Goal: Check status: Check status

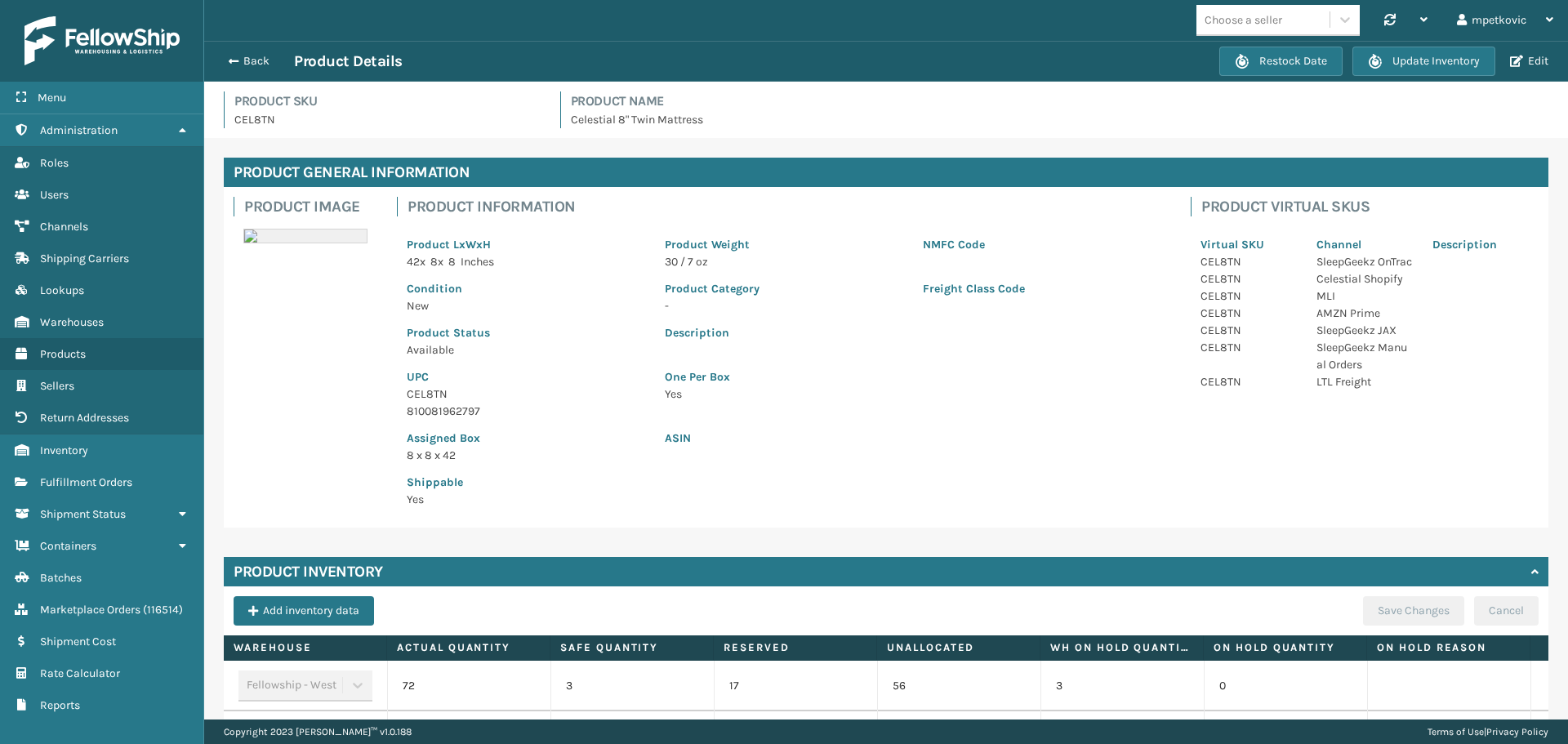
scroll to position [225, 0]
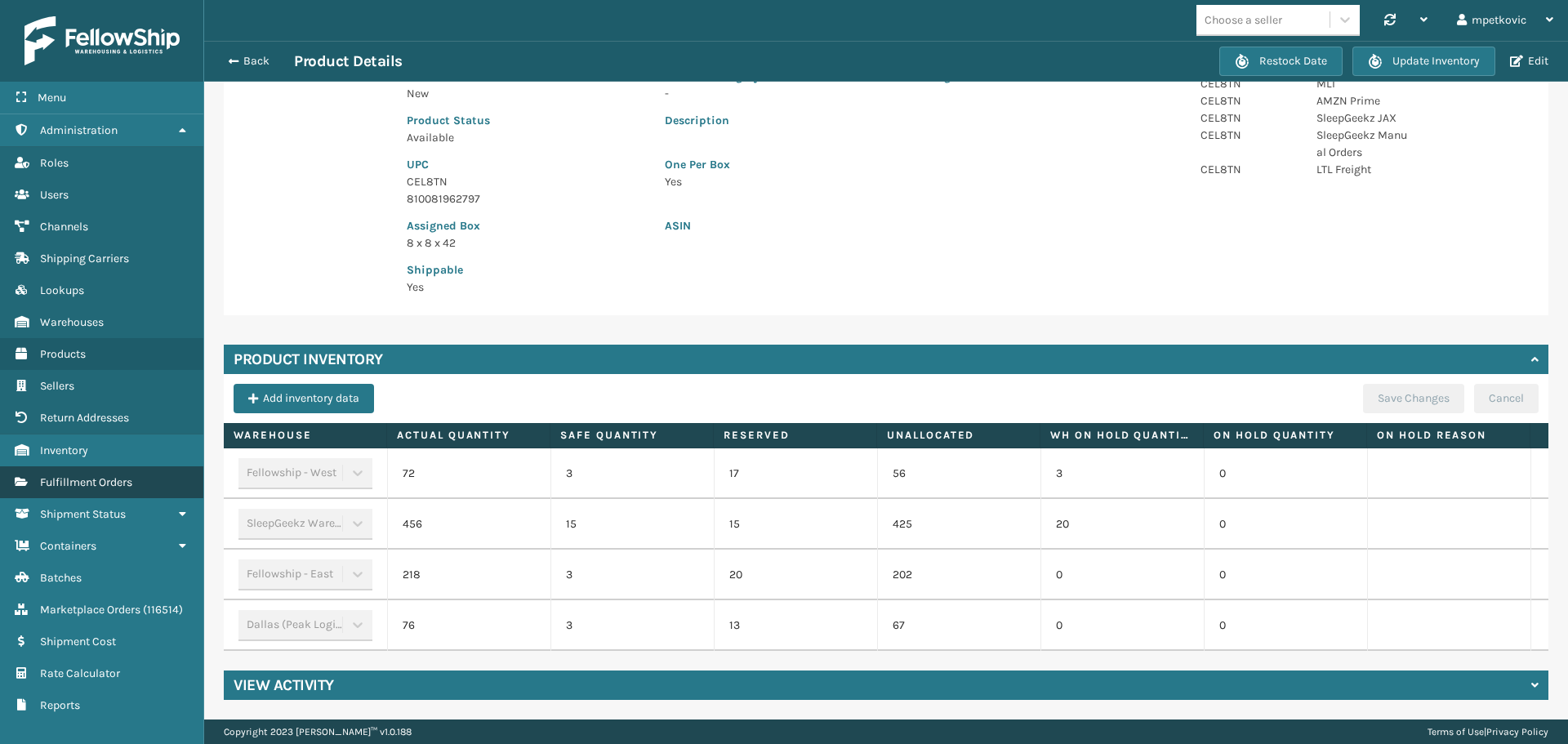
click at [104, 493] on link "Fulfillment Orders" at bounding box center [101, 482] width 203 height 32
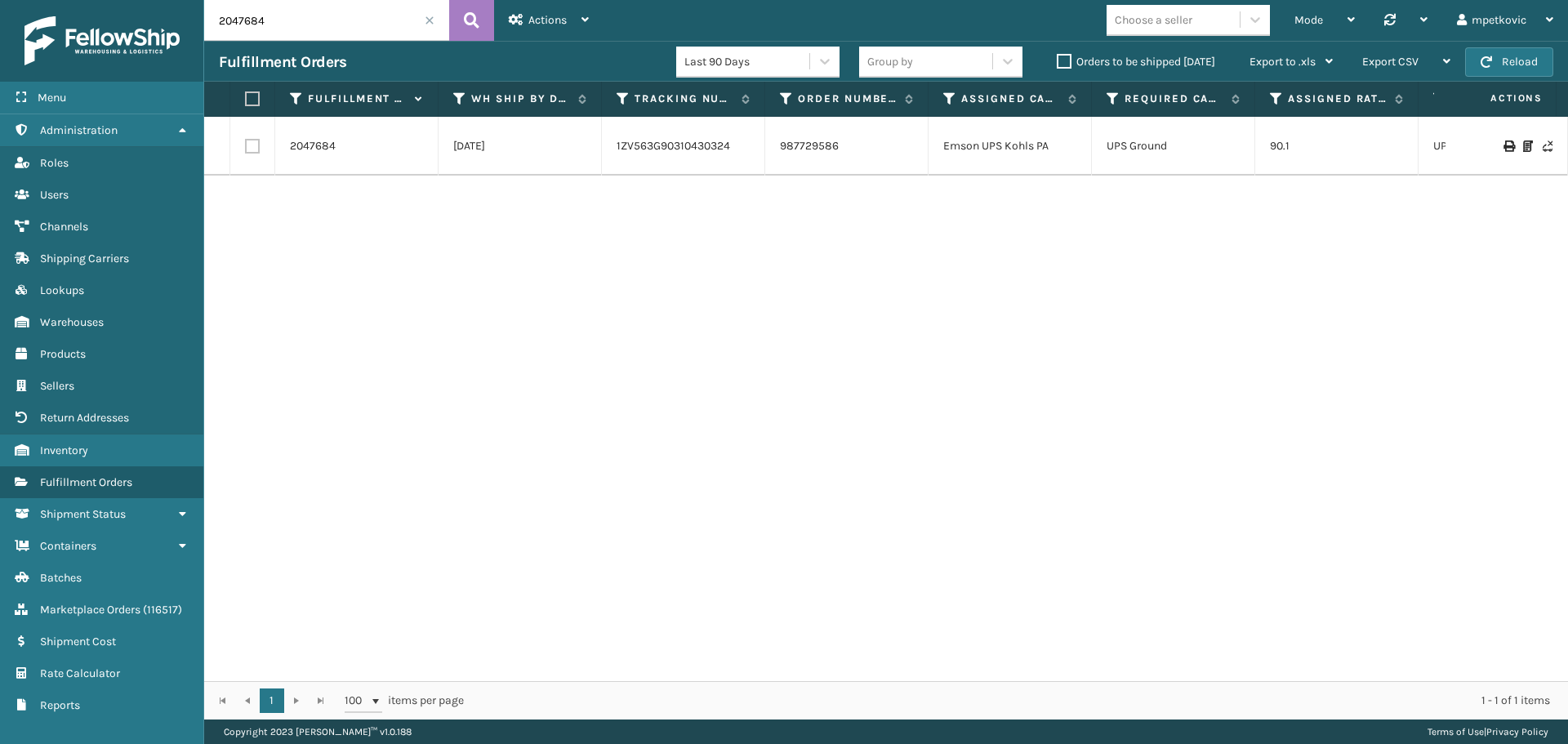
click at [290, 27] on input "2047684" at bounding box center [326, 20] width 245 height 41
paste input "57206"
type input "2057206"
click at [471, 20] on icon at bounding box center [471, 20] width 15 height 25
click at [314, 150] on link "2057206" at bounding box center [311, 147] width 45 height 16
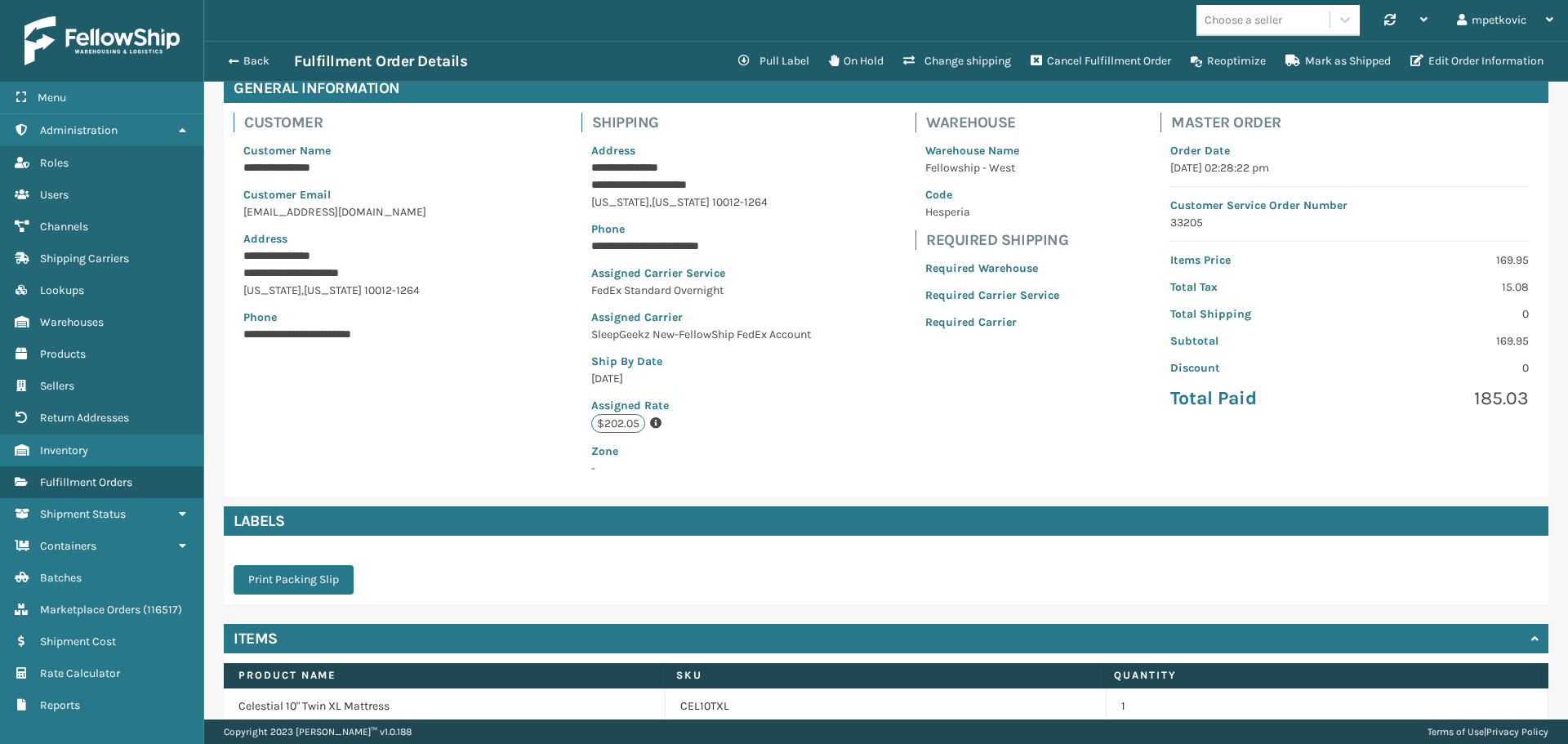
scroll to position [158, 0]
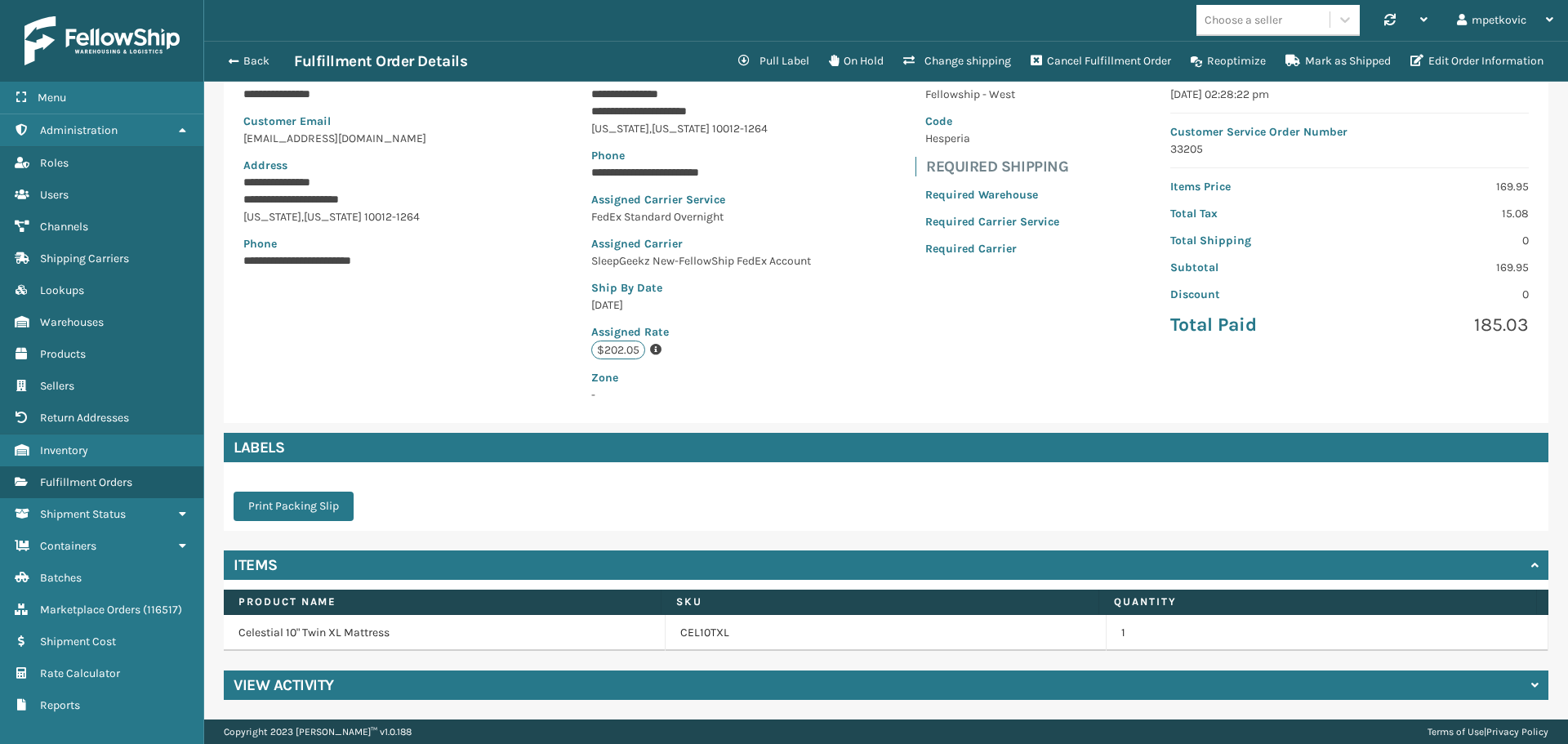
click at [462, 673] on div "View Activity" at bounding box center [886, 685] width 1325 height 29
click at [496, 350] on div "**********" at bounding box center [886, 226] width 1325 height 393
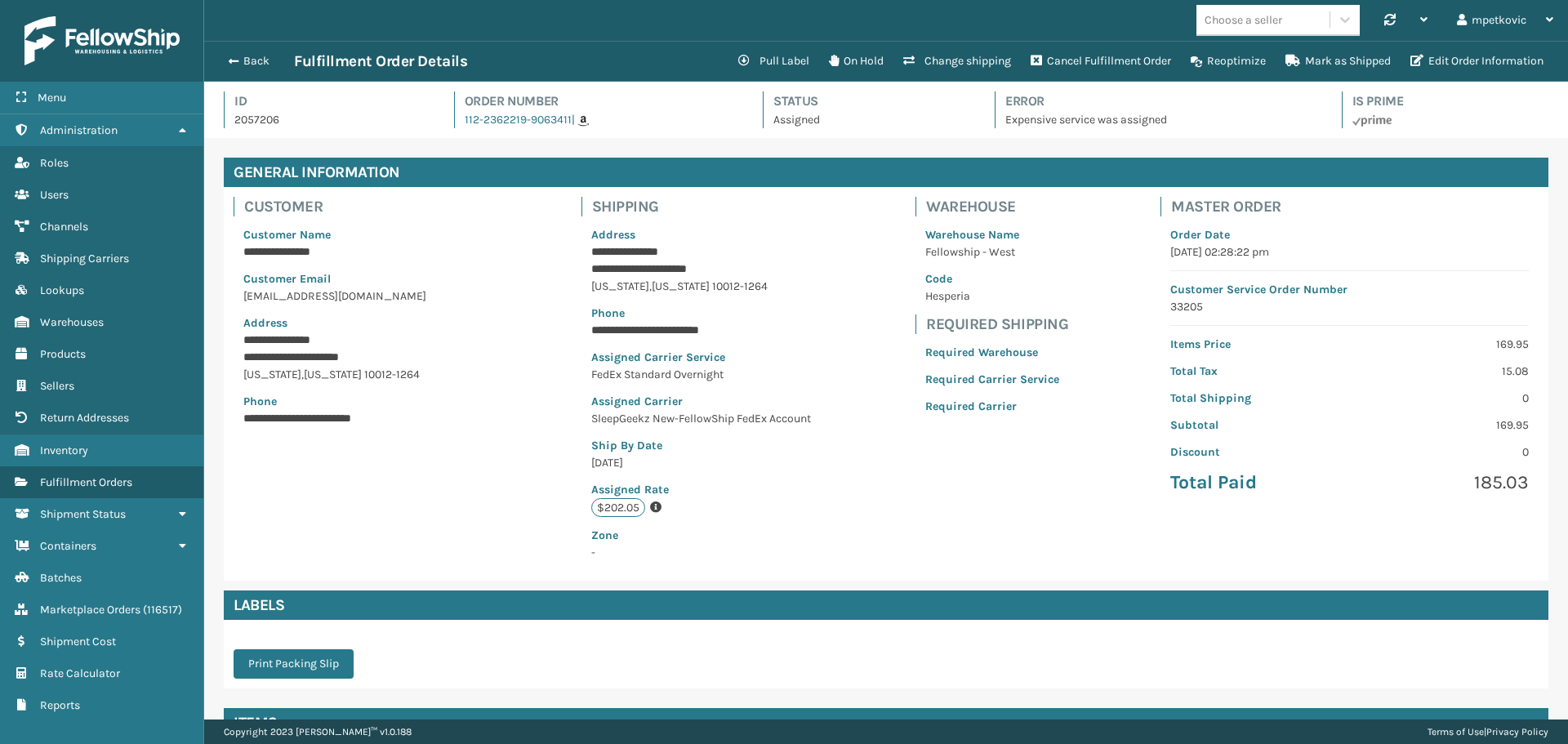
scroll to position [486, 0]
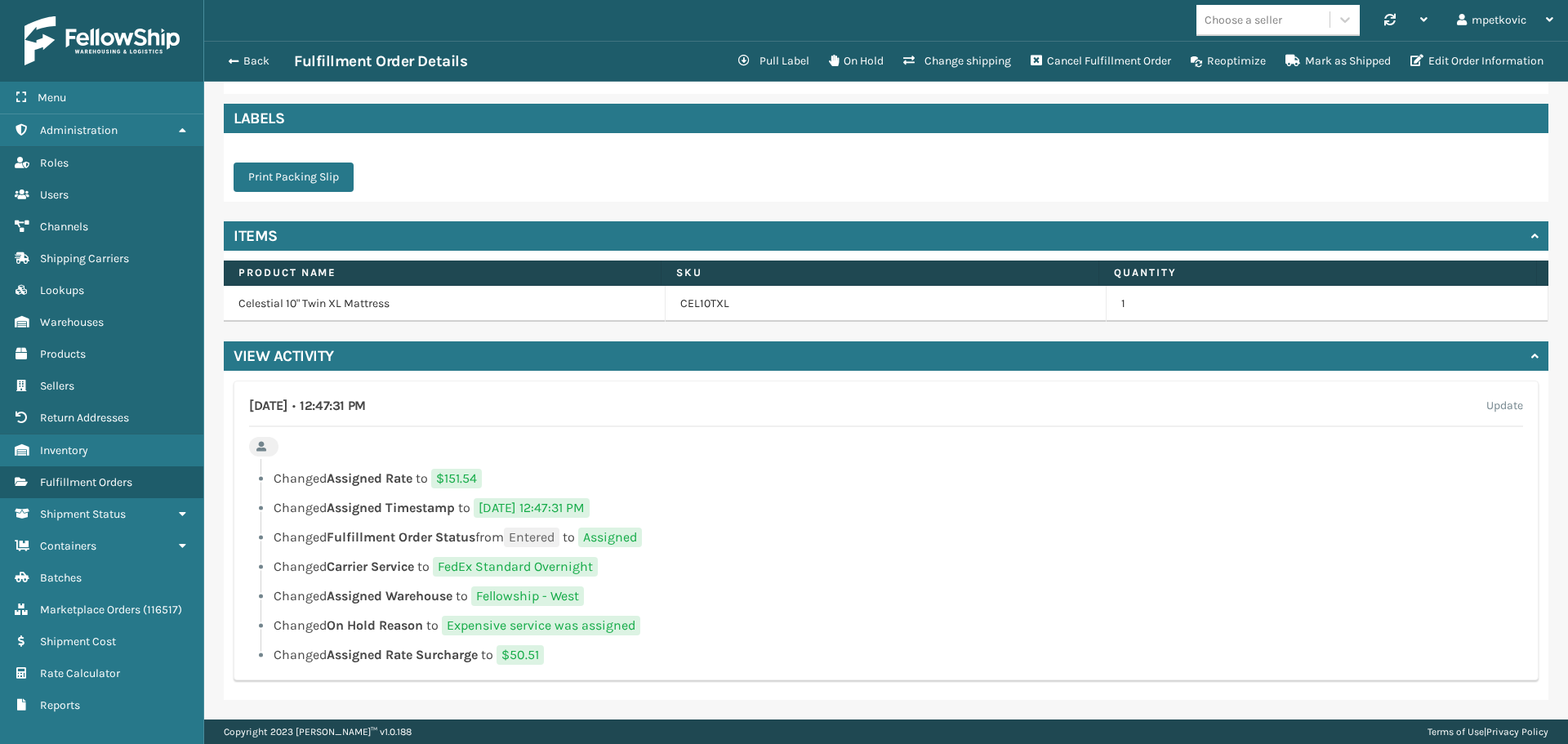
click at [829, 525] on ul "Changed Assigned Rate to $151.54 Changed Assigned Timestamp to [DATE] 12:47:31 …" at bounding box center [886, 566] width 1274 height 196
click at [778, 495] on ul "Changed Assigned Rate to $151.54 Changed Assigned Timestamp to [DATE] 12:47:31 …" at bounding box center [886, 566] width 1274 height 196
click at [718, 466] on div at bounding box center [891, 464] width 1262 height 10
click at [707, 454] on div "[DATE] • 12:47:31 PM Update Changed Assigned Rate to $151.54 Changed Assigned T…" at bounding box center [885, 530] width 1305 height 300
click at [699, 459] on div at bounding box center [891, 464] width 1262 height 10
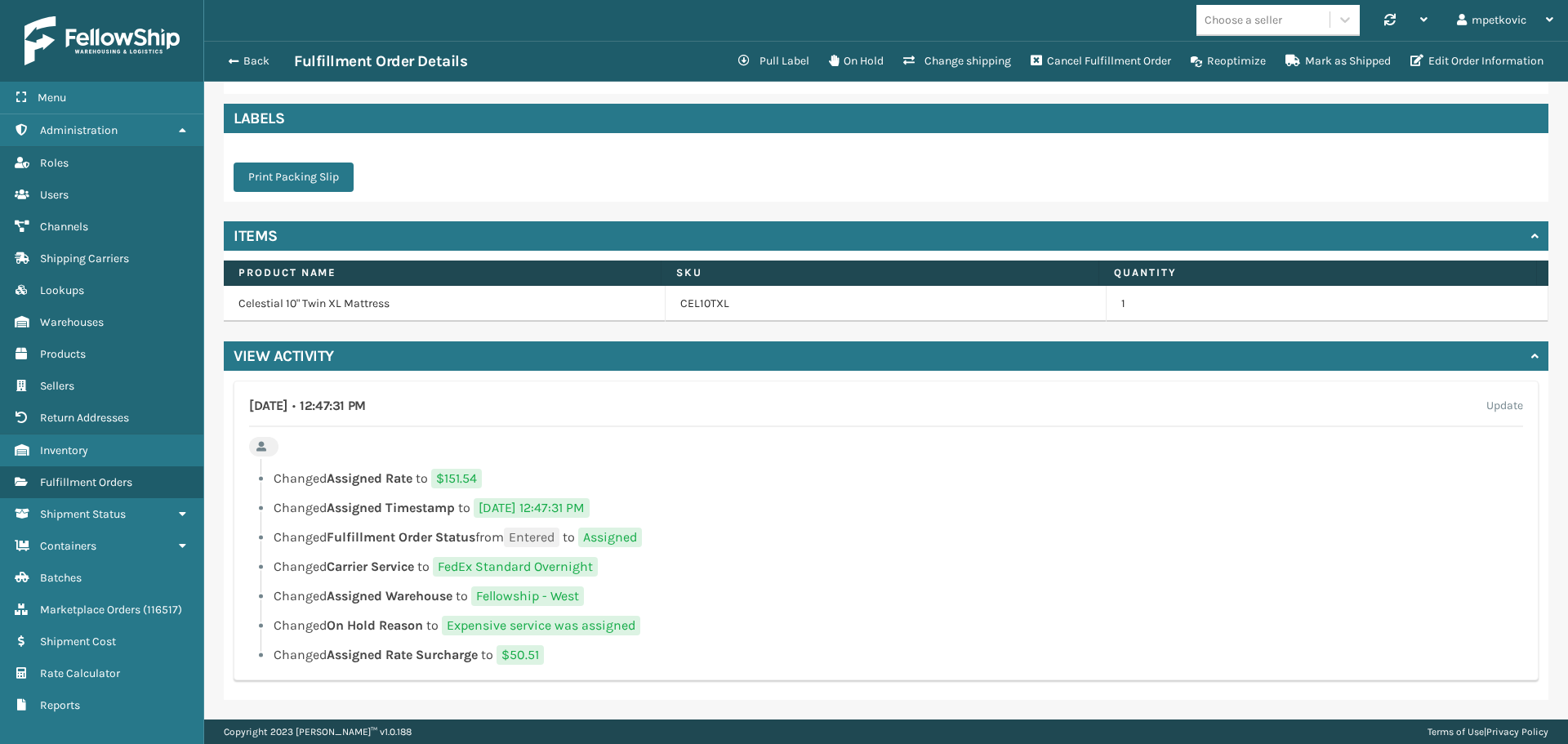
click at [756, 460] on div at bounding box center [891, 464] width 1262 height 10
click at [749, 457] on div "[DATE] • 12:47:31 PM Update Changed Assigned Rate to $151.54 Changed Assigned T…" at bounding box center [885, 530] width 1305 height 300
click at [786, 452] on div "[DATE] • 12:47:31 PM Update Changed Assigned Rate to $151.54 Changed Assigned T…" at bounding box center [885, 530] width 1305 height 300
click at [797, 449] on div "[DATE] • 12:47:31 PM Update Changed Assigned Rate to $151.54 Changed Assigned T…" at bounding box center [885, 530] width 1305 height 300
click at [808, 447] on div "[DATE] • 12:47:31 PM Update Changed Assigned Rate to $151.54 Changed Assigned T…" at bounding box center [885, 530] width 1305 height 300
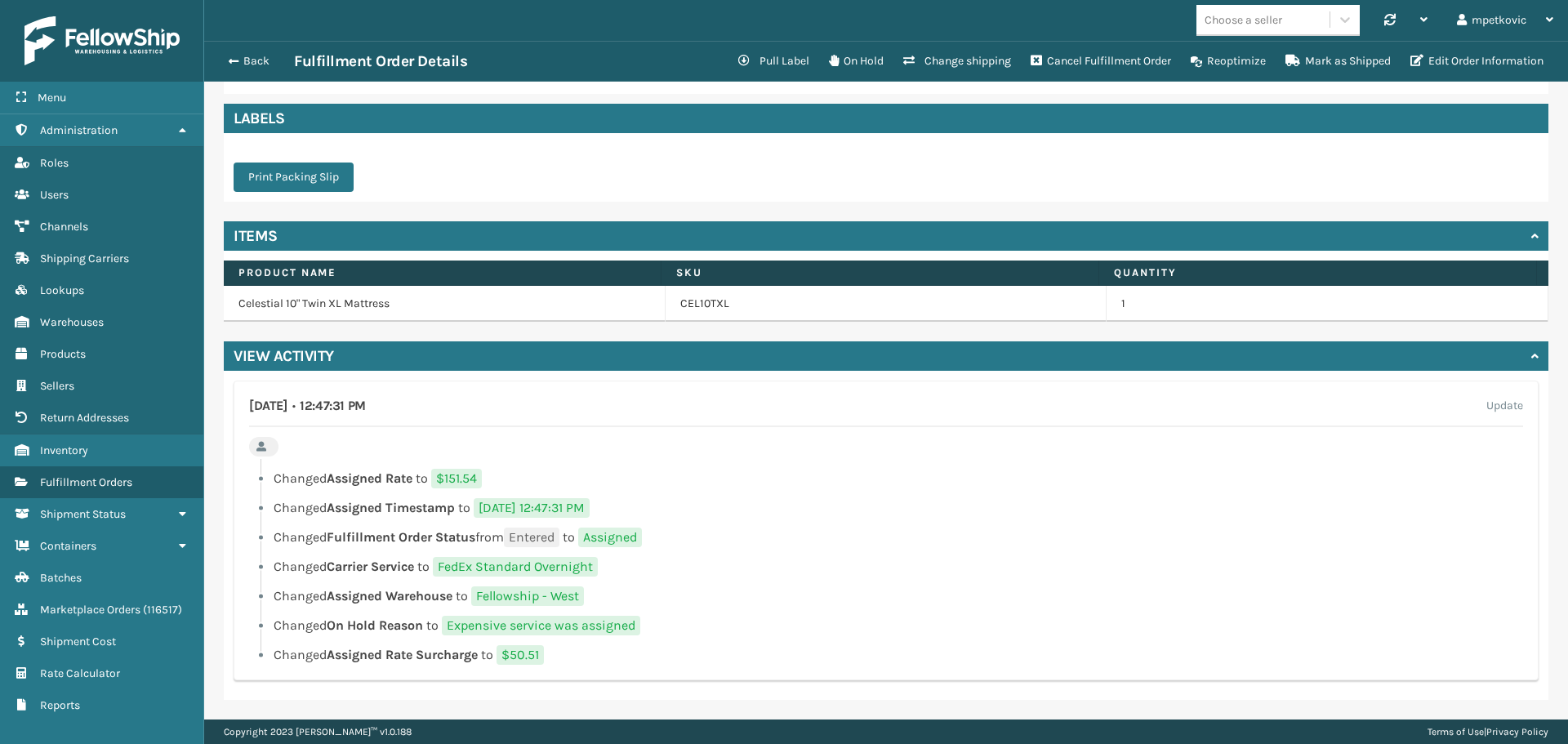
click at [799, 452] on div "[DATE] • 12:47:31 PM Update Changed Assigned Rate to $151.54 Changed Assigned T…" at bounding box center [885, 530] width 1305 height 300
click at [811, 445] on div "[DATE] • 12:47:31 PM Update Changed Assigned Rate to $151.54 Changed Assigned T…" at bounding box center [885, 530] width 1305 height 300
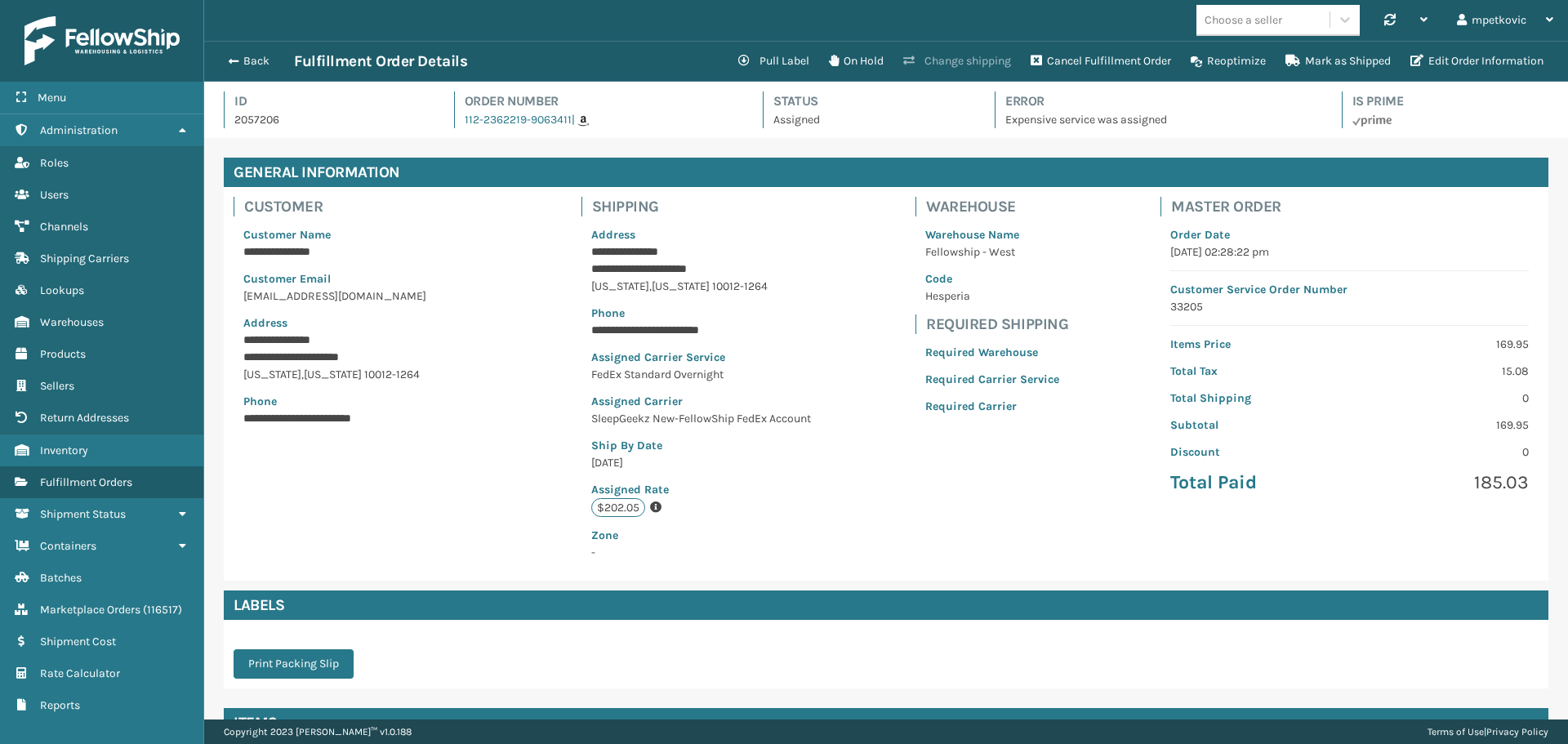
click at [935, 59] on button "Change shipping" at bounding box center [957, 61] width 127 height 33
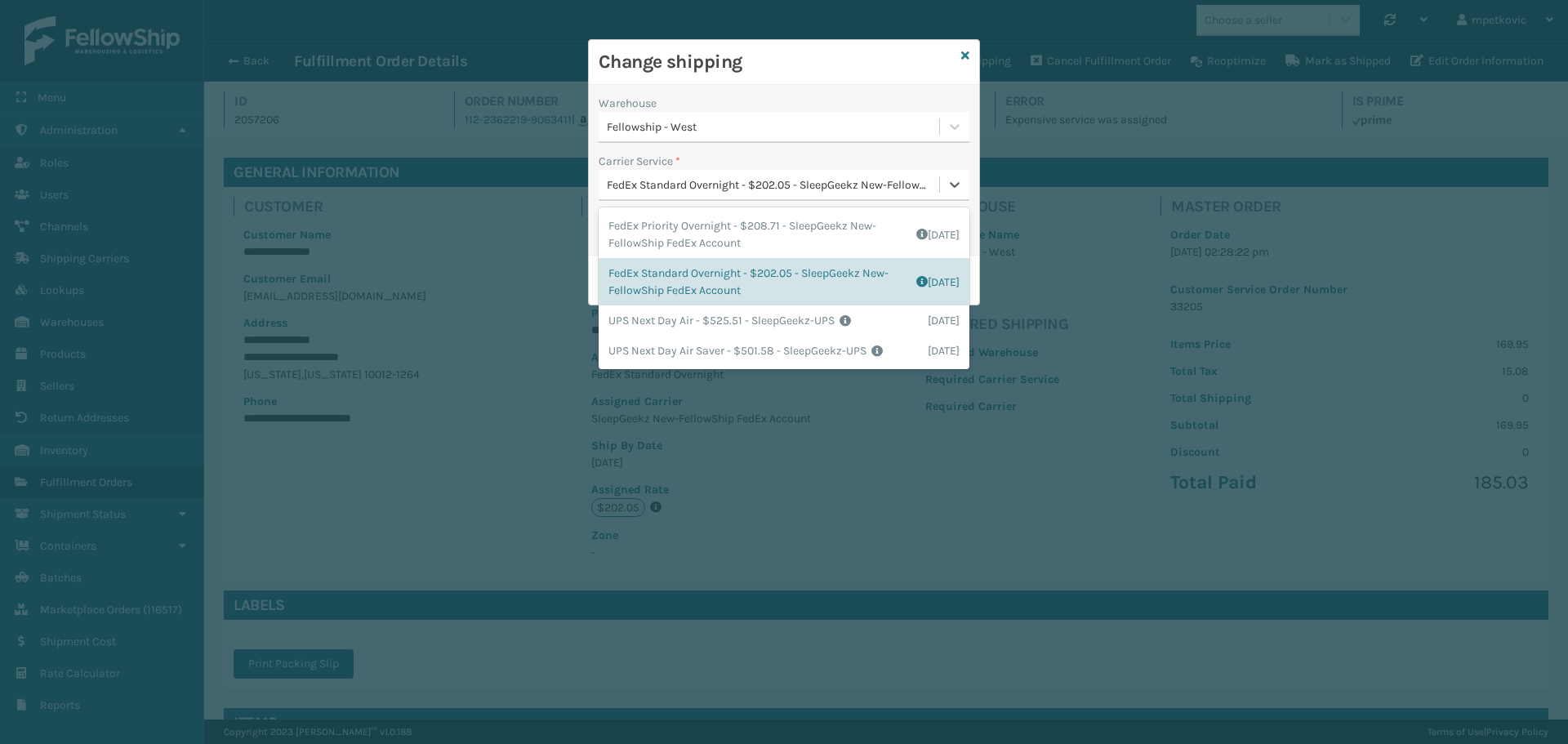
click at [800, 178] on div "FedEx Standard Overnight - $202.05 - SleepGeekz New-FellowShip FedEx Account" at bounding box center [773, 185] width 334 height 17
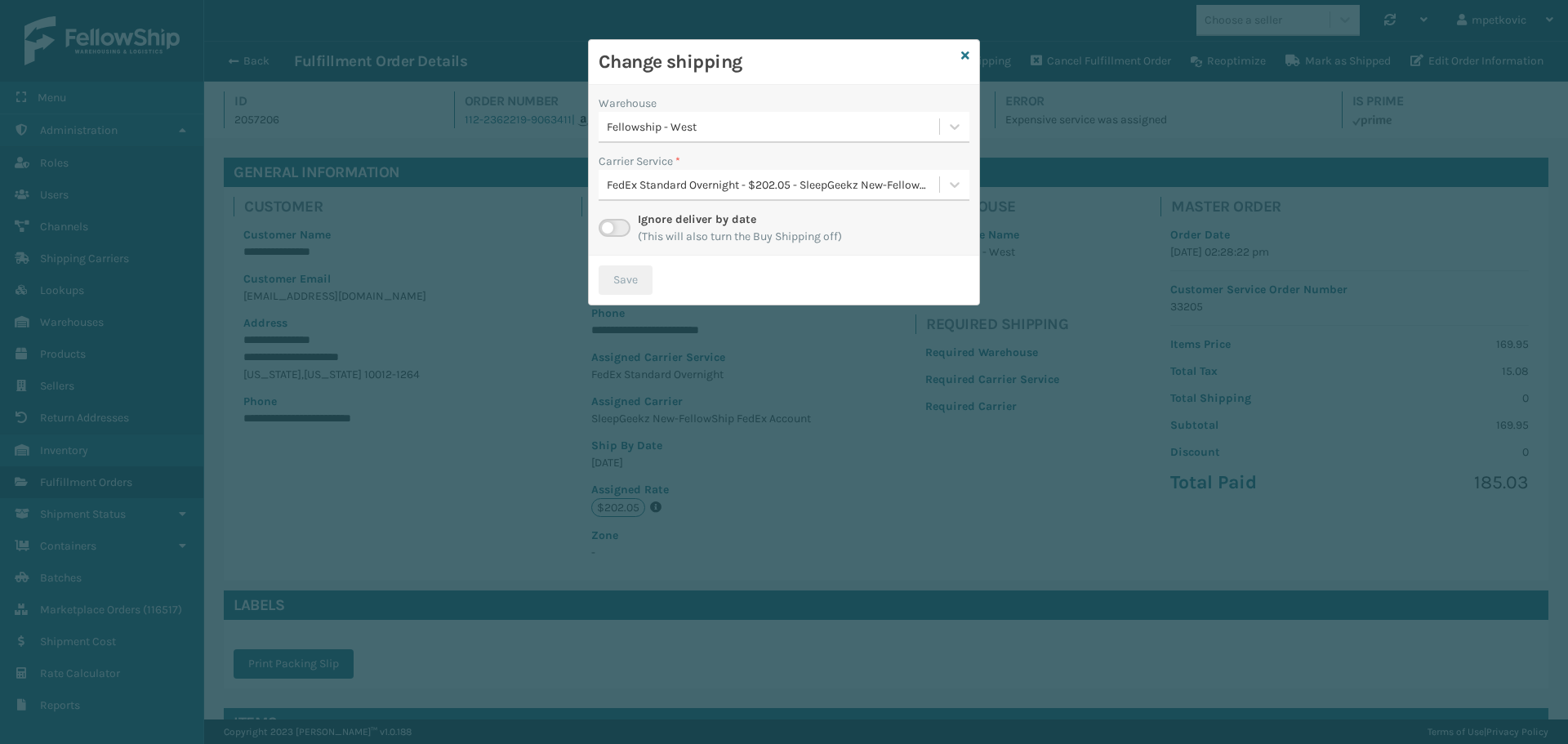
click at [806, 65] on h3 "Change shipping" at bounding box center [776, 62] width 356 height 25
drag, startPoint x: 788, startPoint y: 52, endPoint x: 798, endPoint y: 51, distance: 10.0
click at [788, 52] on h3 "Change shipping" at bounding box center [776, 62] width 356 height 25
click at [790, 52] on h3 "Change shipping" at bounding box center [776, 62] width 356 height 25
click at [797, 56] on h3 "Change shipping" at bounding box center [776, 62] width 356 height 25
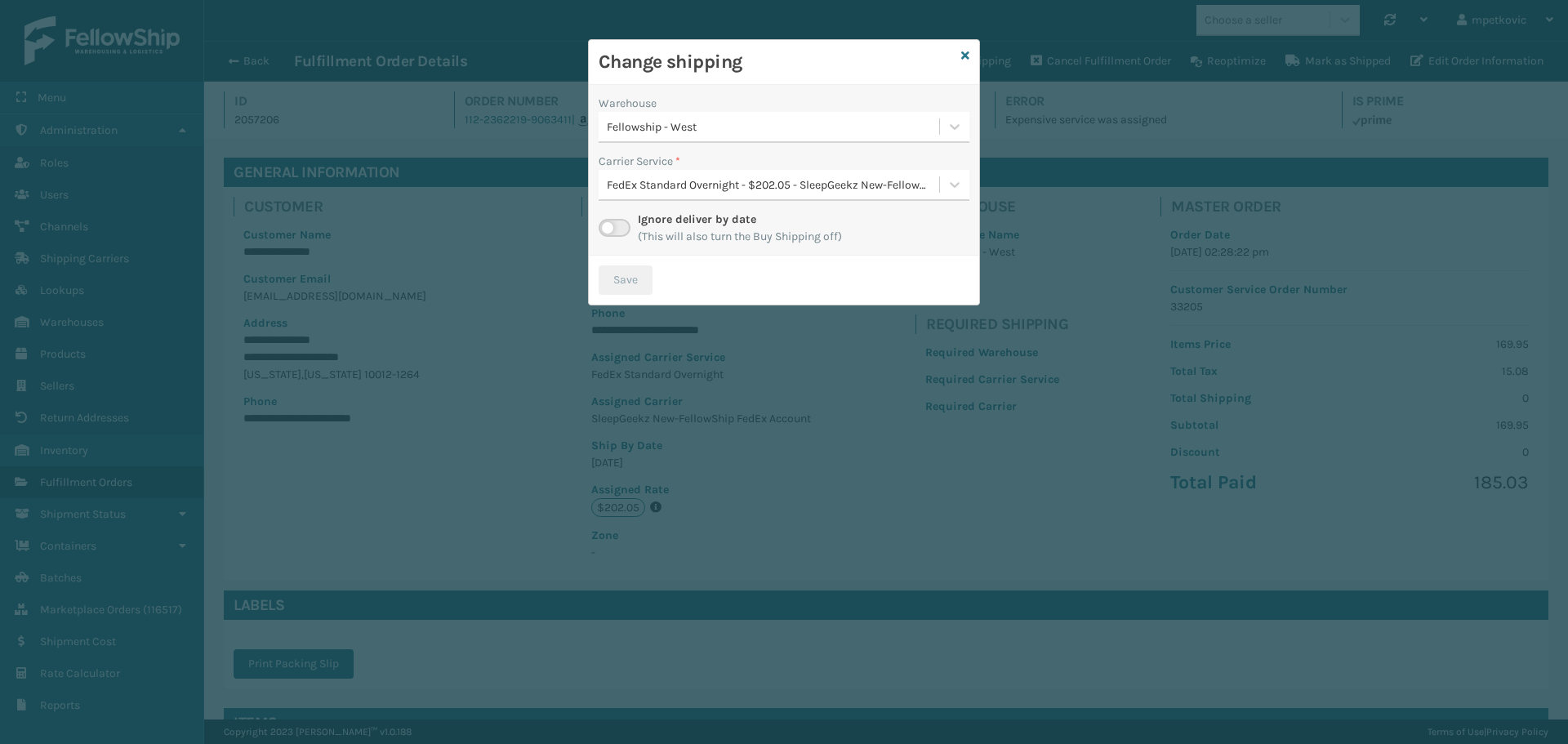
click at [815, 57] on h3 "Change shipping" at bounding box center [776, 62] width 356 height 25
click at [811, 54] on h3 "Change shipping" at bounding box center [776, 62] width 356 height 25
click at [819, 47] on div "Change shipping" at bounding box center [784, 62] width 391 height 45
click at [812, 51] on h3 "Change shipping" at bounding box center [776, 62] width 356 height 25
click at [817, 49] on div "Change shipping" at bounding box center [784, 62] width 391 height 45
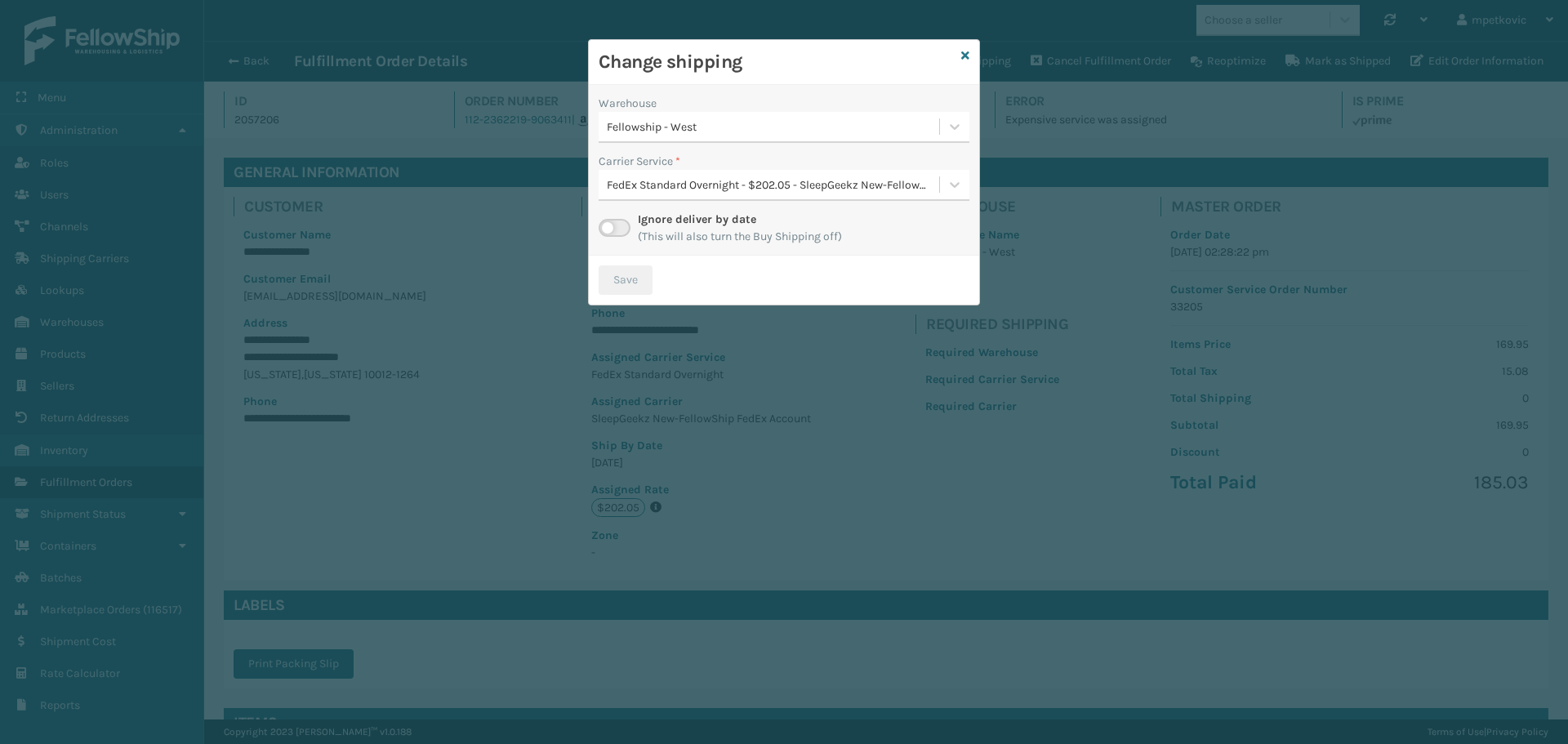
click at [796, 123] on div "Fellowship - West" at bounding box center [773, 127] width 334 height 17
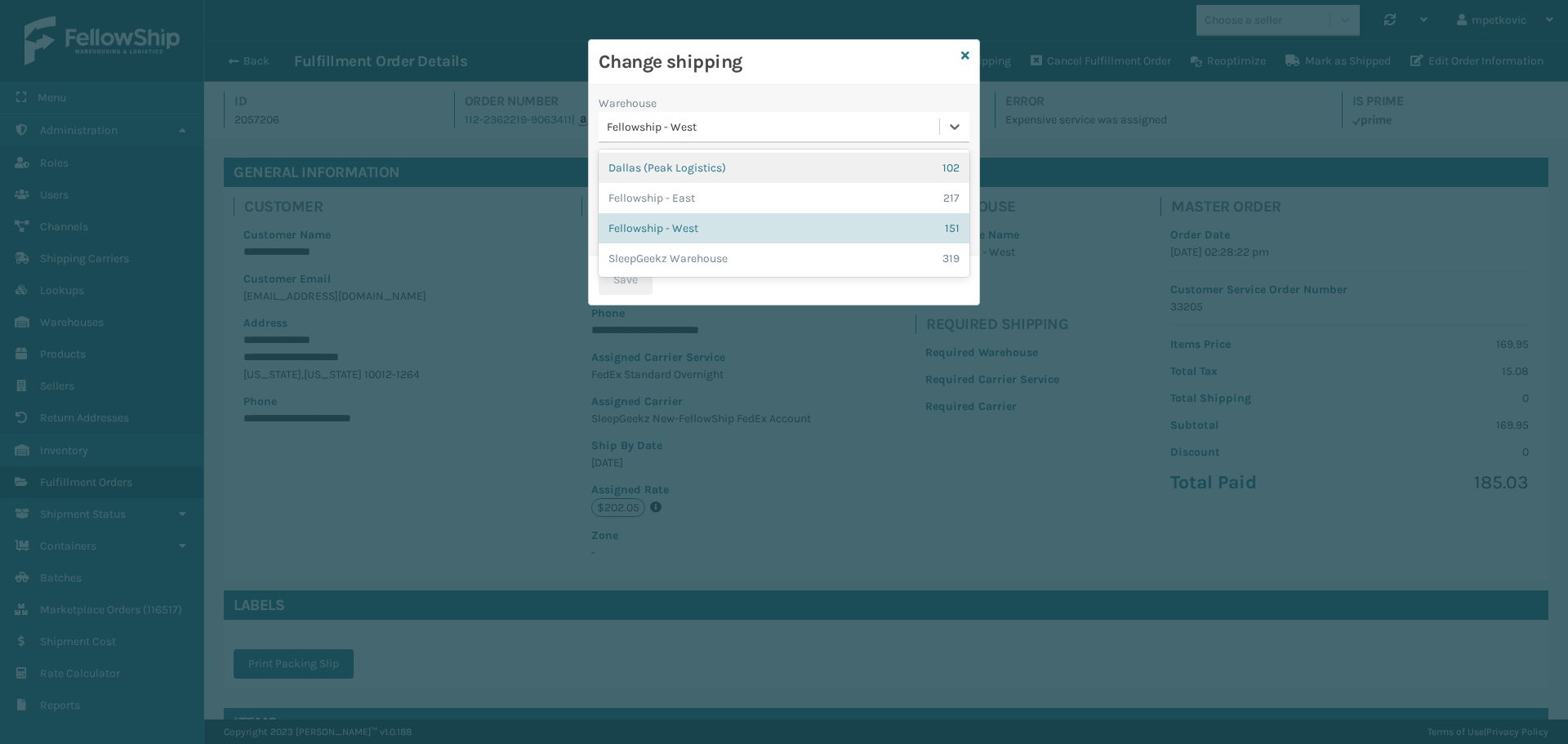
click at [796, 123] on div "Fellowship - West" at bounding box center [773, 127] width 334 height 17
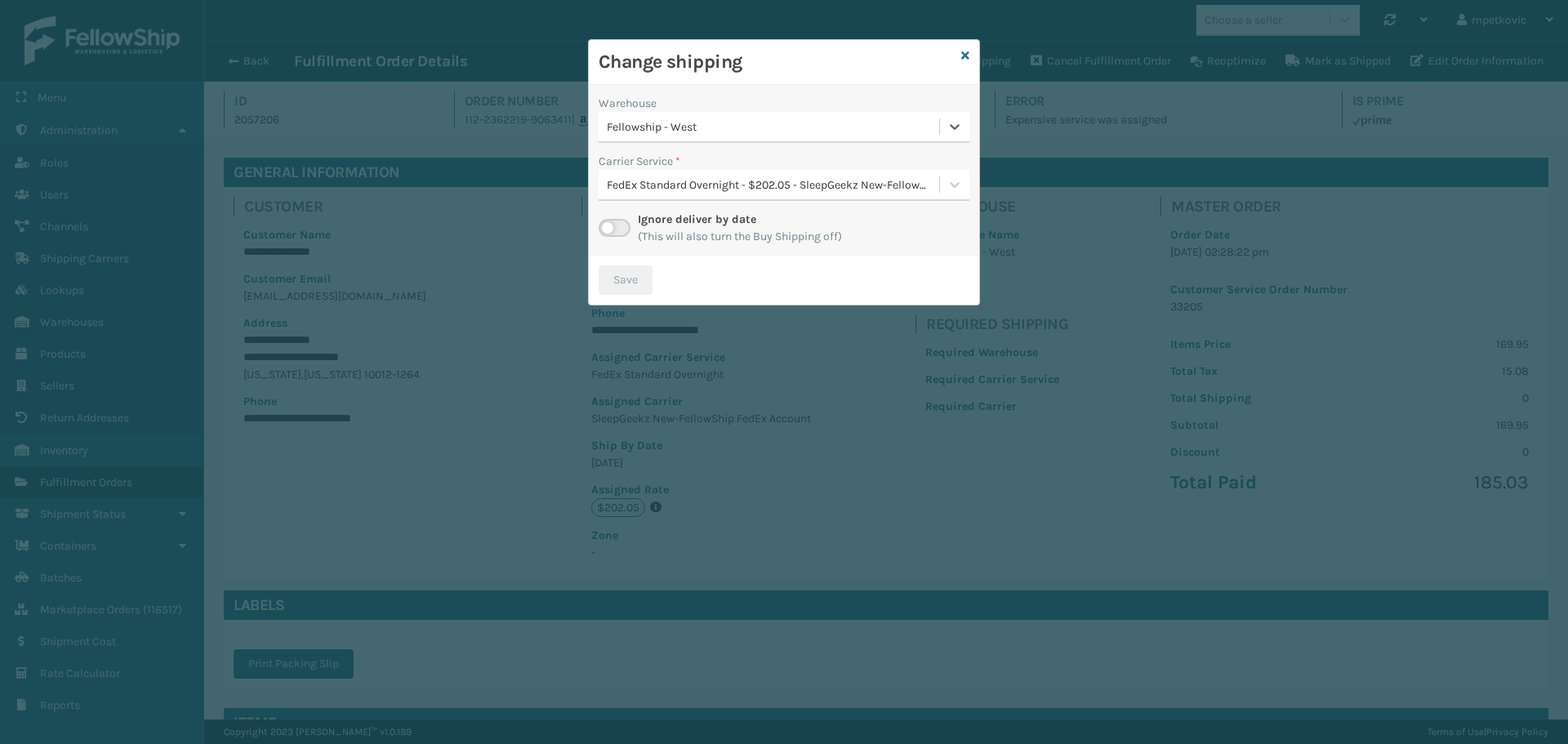
drag, startPoint x: 801, startPoint y: 95, endPoint x: 805, endPoint y: 84, distance: 11.7
click at [803, 93] on div "Warehouse 0 results available. Select is focused ,type to refine list, press Do…" at bounding box center [784, 169] width 391 height 170
click at [811, 56] on h3 "Change shipping" at bounding box center [776, 62] width 356 height 25
click at [811, 54] on h3 "Change shipping" at bounding box center [776, 62] width 356 height 25
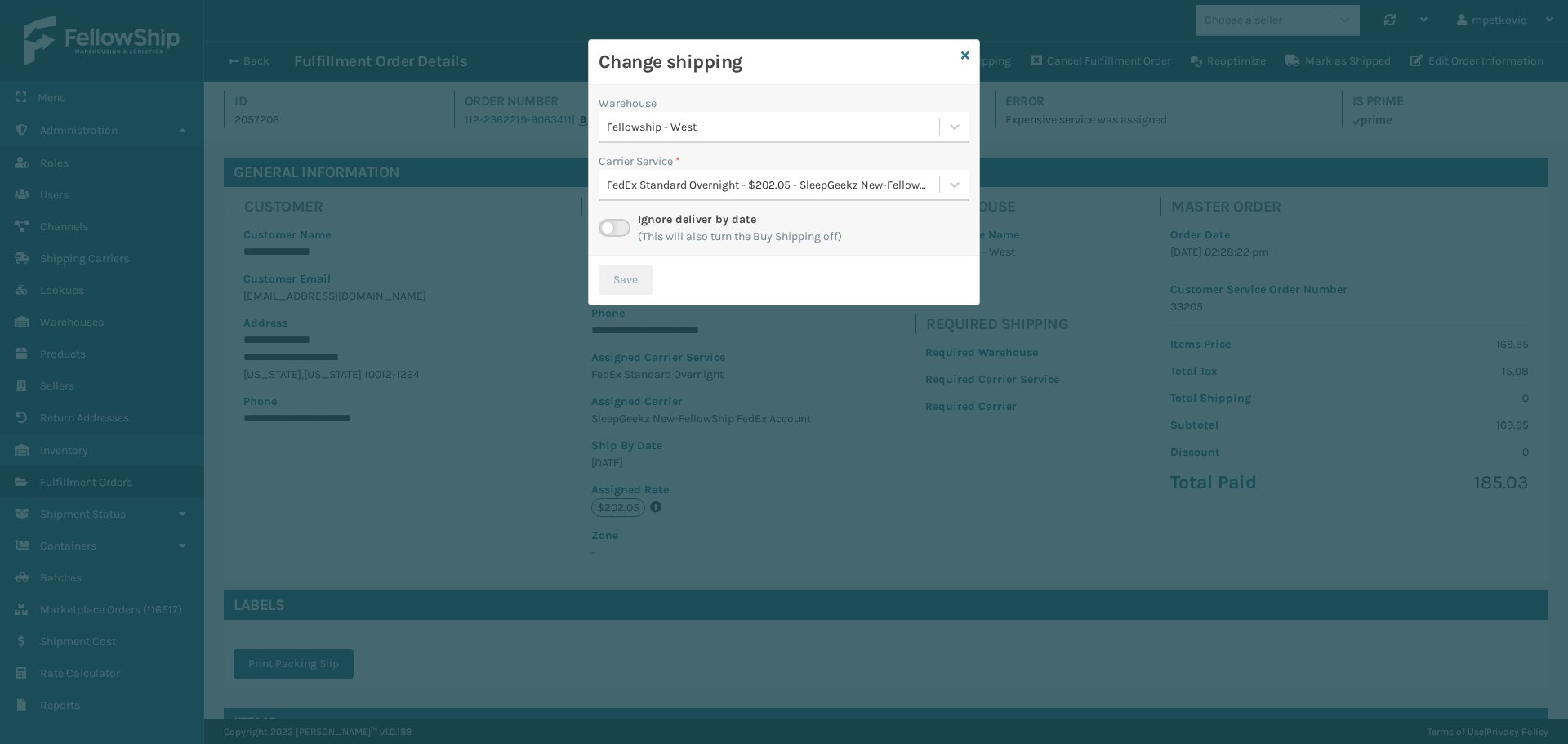
click at [840, 76] on div "Change shipping" at bounding box center [784, 62] width 391 height 45
click at [827, 59] on h3 "Change shipping" at bounding box center [776, 62] width 356 height 25
click at [819, 59] on h3 "Change shipping" at bounding box center [776, 62] width 356 height 25
click at [785, 59] on h3 "Change shipping" at bounding box center [776, 62] width 356 height 25
drag, startPoint x: 816, startPoint y: 57, endPoint x: 799, endPoint y: 59, distance: 17.1
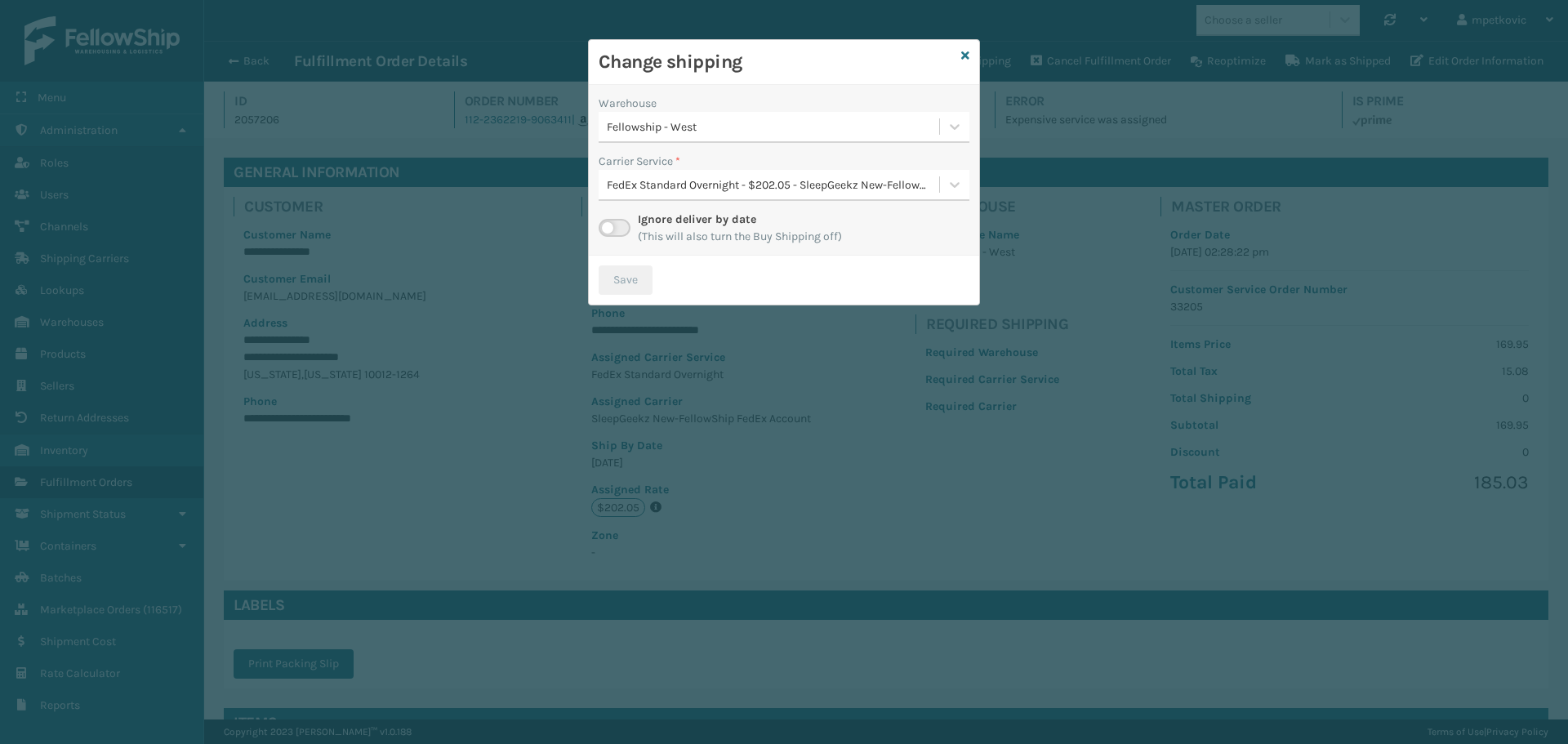
click at [815, 56] on h3 "Change shipping" at bounding box center [776, 62] width 356 height 25
click at [788, 60] on h3 "Change shipping" at bounding box center [776, 62] width 356 height 25
click at [789, 62] on h3 "Change shipping" at bounding box center [776, 62] width 356 height 25
click at [811, 60] on h3 "Change shipping" at bounding box center [776, 62] width 356 height 25
click at [818, 59] on h3 "Change shipping" at bounding box center [776, 62] width 356 height 25
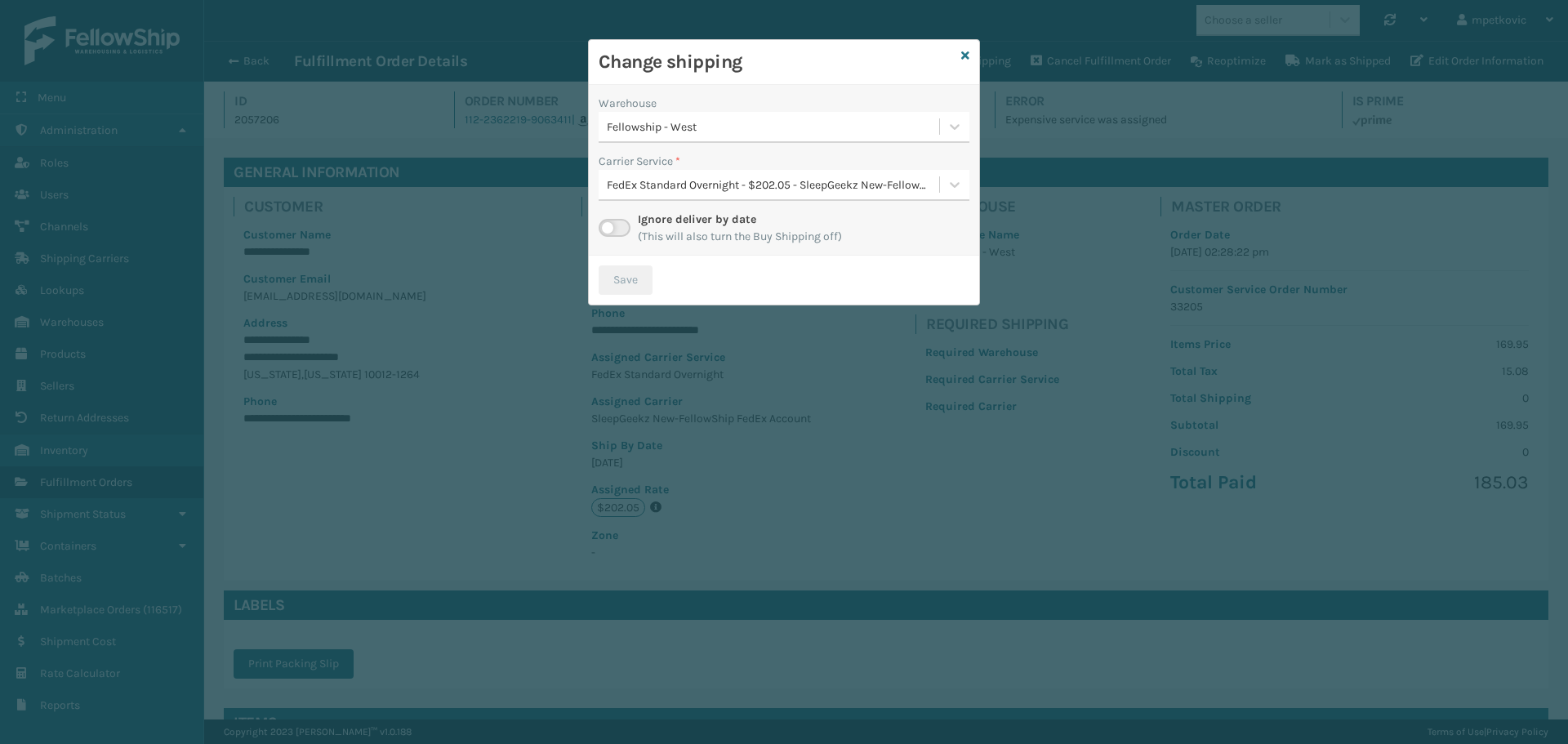
click at [779, 63] on h3 "Change shipping" at bounding box center [776, 62] width 356 height 25
click at [811, 62] on h3 "Change shipping" at bounding box center [776, 62] width 356 height 25
click at [789, 62] on h3 "Change shipping" at bounding box center [776, 62] width 356 height 25
click at [819, 59] on h3 "Change shipping" at bounding box center [776, 62] width 356 height 25
click at [816, 58] on h3 "Change shipping" at bounding box center [776, 62] width 356 height 25
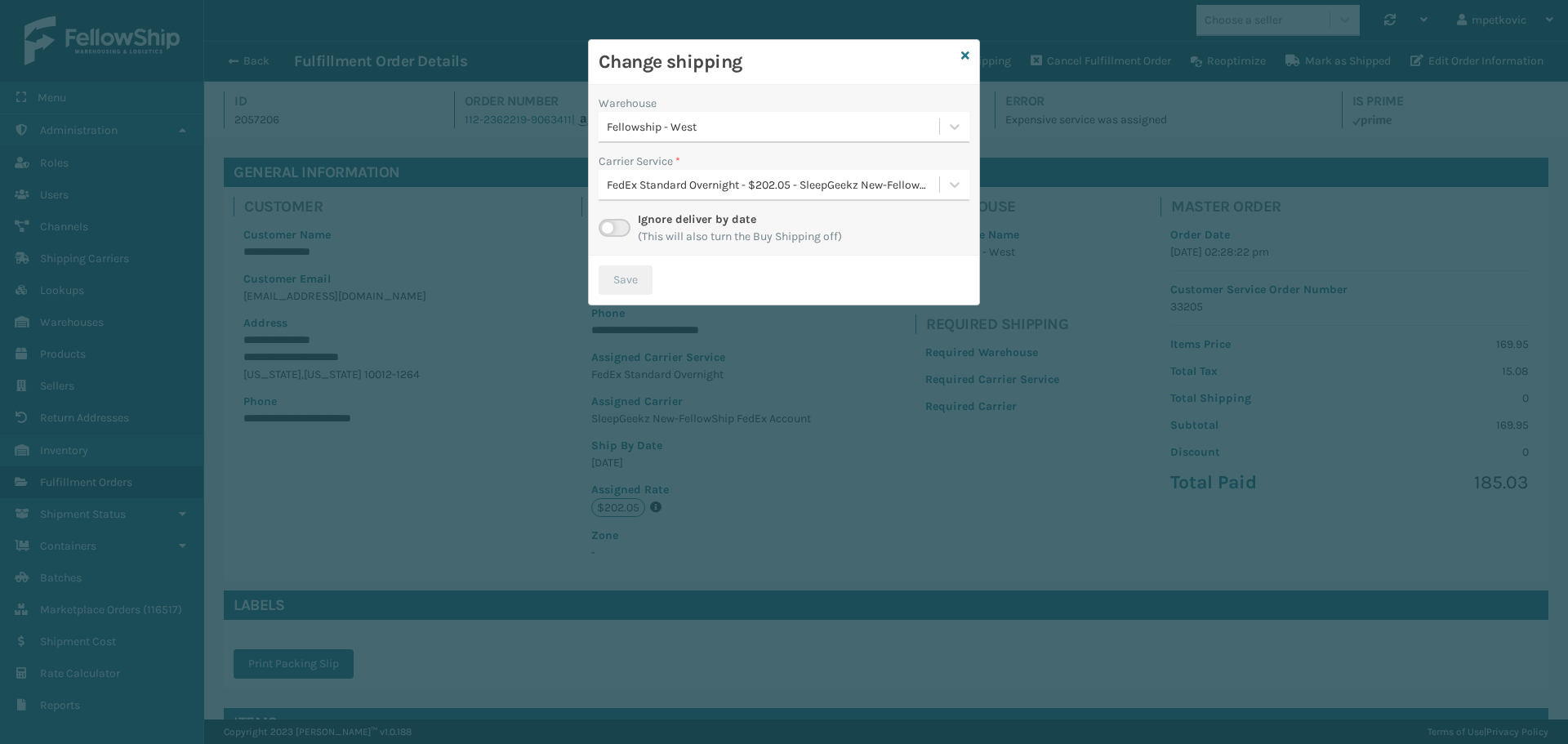
click at [599, 147] on div "Warehouse Fellowship - West Carrier Service * FedEx Standard Overnight - $202.0…" at bounding box center [784, 169] width 391 height 170
click at [593, 130] on div "Warehouse Fellowship - West Carrier Service * FedEx Standard Overnight - $202.0…" at bounding box center [784, 169] width 391 height 170
click at [621, 85] on div "Warehouse Fellowship - West Carrier Service * FedEx Standard Overnight - $202.0…" at bounding box center [784, 169] width 391 height 170
click at [623, 88] on div "Warehouse Fellowship - West Carrier Service * FedEx Standard Overnight - $202.0…" at bounding box center [784, 169] width 391 height 170
click at [595, 103] on div "Warehouse Fellowship - West Carrier Service * FedEx Standard Overnight - $202.0…" at bounding box center [784, 169] width 391 height 170
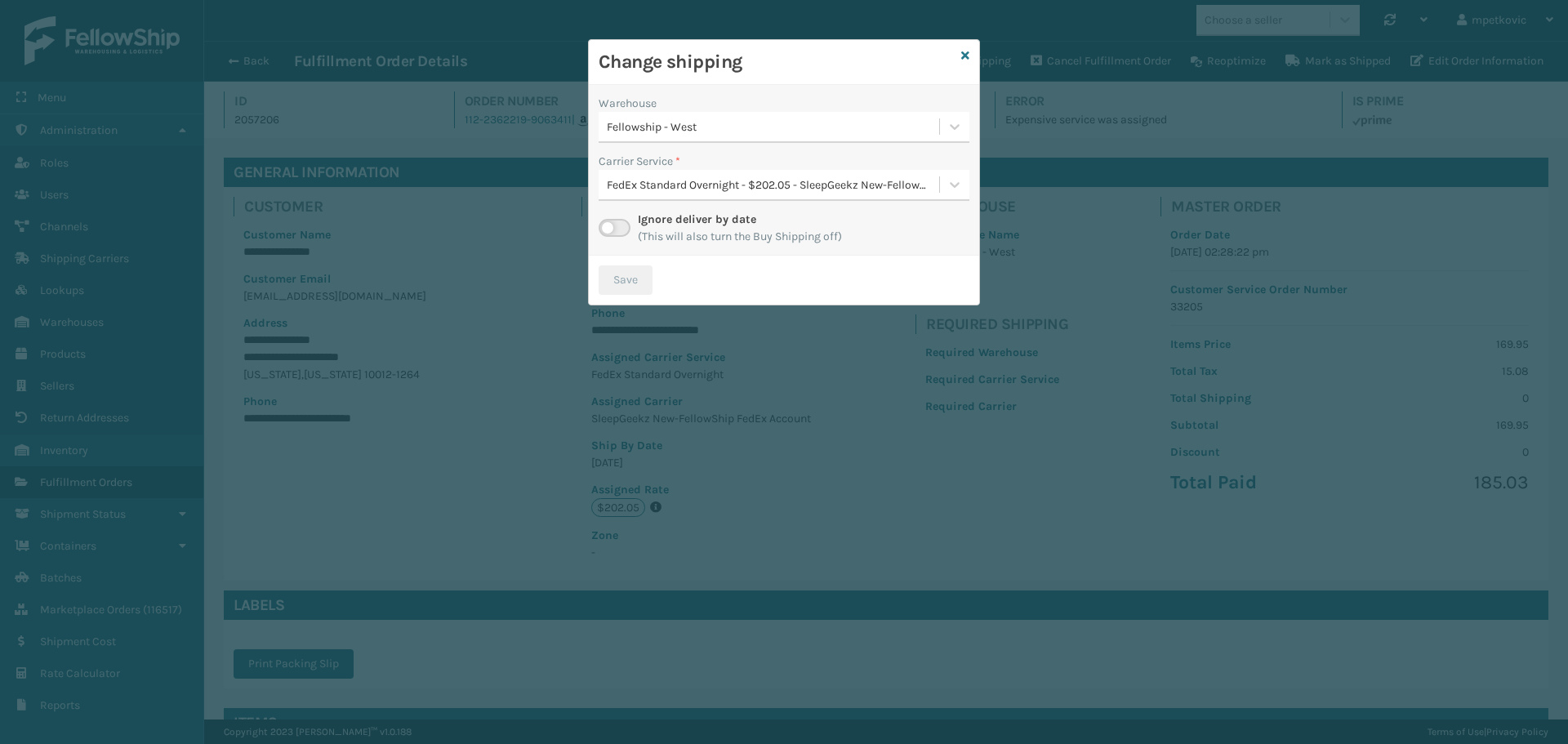
click at [679, 91] on div "Warehouse Fellowship - West Carrier Service * FedEx Standard Overnight - $202.0…" at bounding box center [784, 169] width 391 height 170
click at [629, 91] on div "Warehouse Fellowship - West Carrier Service * FedEx Standard Overnight - $202.0…" at bounding box center [784, 169] width 391 height 170
click at [802, 66] on h3 "Change shipping" at bounding box center [776, 62] width 356 height 25
click at [794, 66] on h3 "Change shipping" at bounding box center [776, 62] width 356 height 25
click at [817, 60] on h3 "Change shipping" at bounding box center [776, 62] width 356 height 25
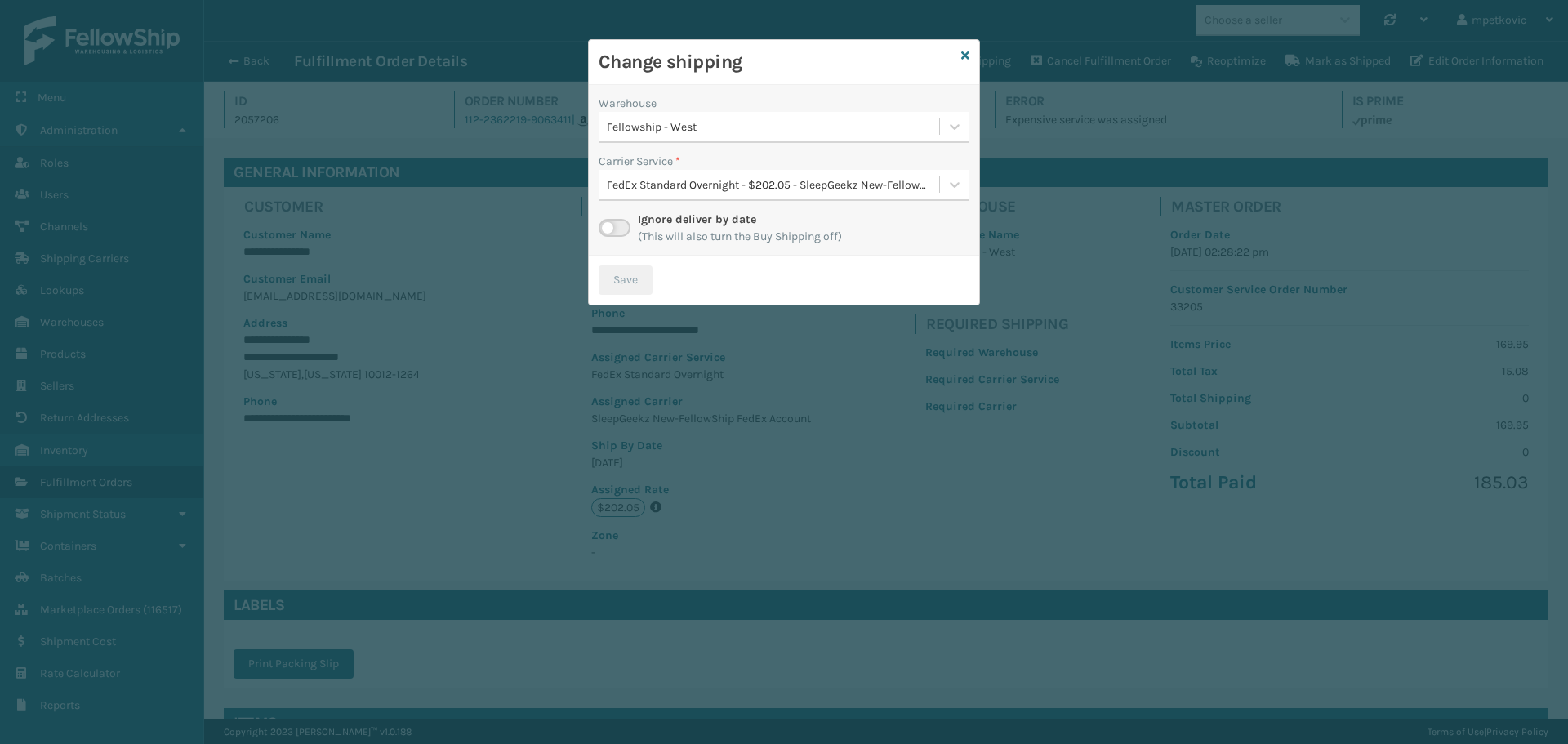
click at [790, 60] on h3 "Change shipping" at bounding box center [776, 62] width 356 height 25
click at [788, 58] on h3 "Change shipping" at bounding box center [776, 62] width 356 height 25
click at [806, 189] on div "FedEx Standard Overnight - $202.05 - SleepGeekz New-FellowShip FedEx Account" at bounding box center [773, 185] width 334 height 17
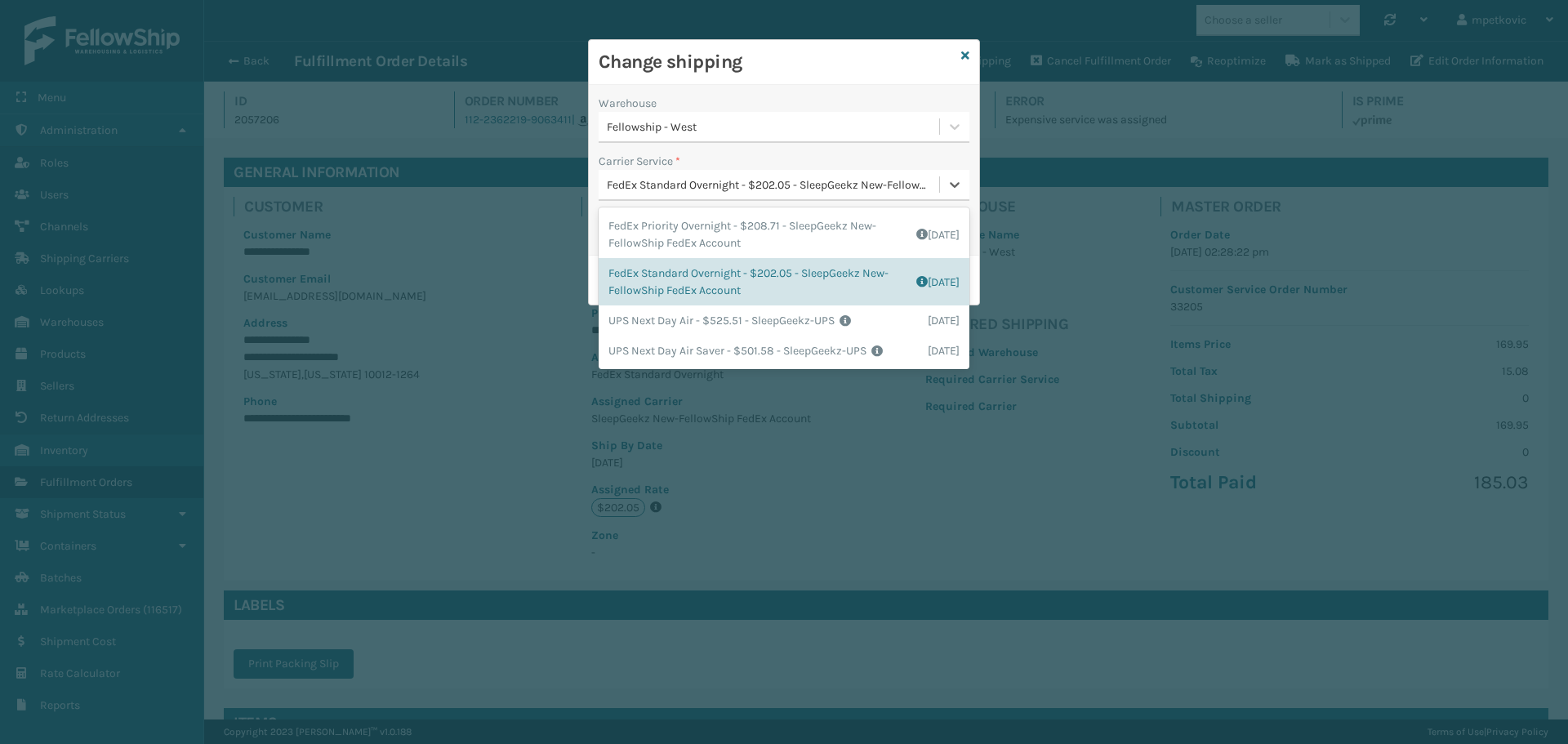
click at [835, 90] on div "Warehouse Fellowship - West Carrier Service * option FedEx Standard Overnight -…" at bounding box center [784, 169] width 391 height 170
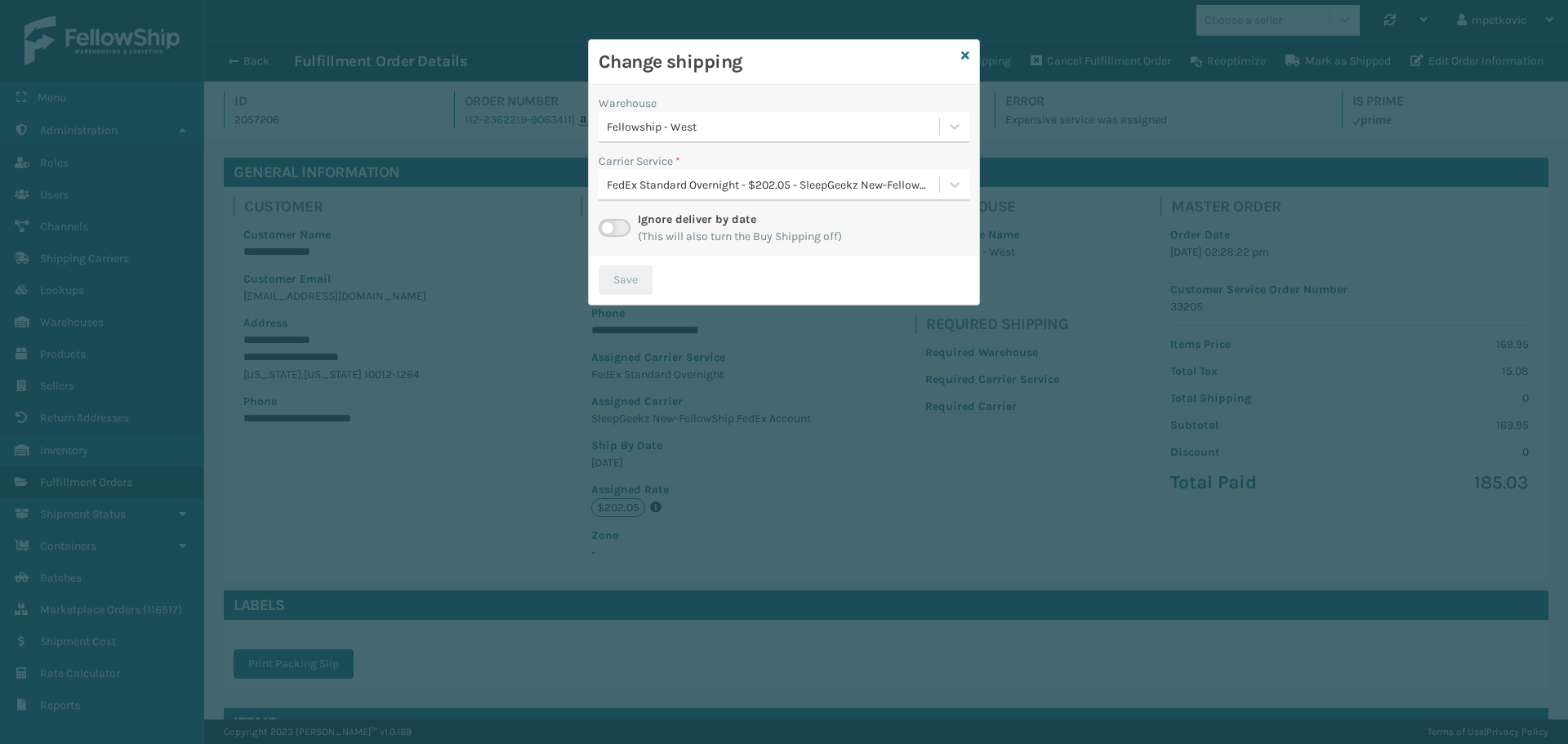
click at [844, 49] on div "Change shipping" at bounding box center [784, 62] width 391 height 45
click at [966, 51] on icon at bounding box center [965, 56] width 8 height 12
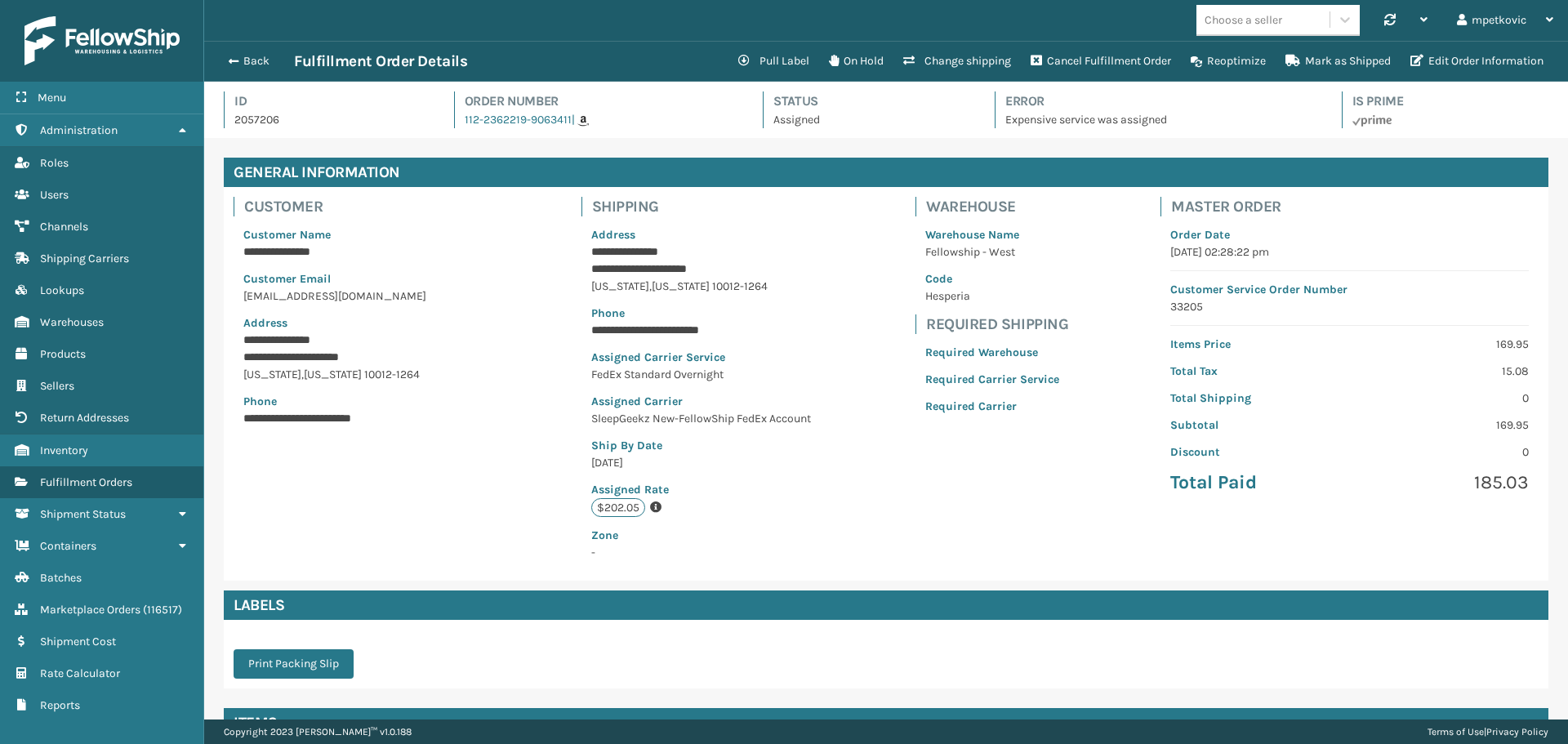
click at [249, 115] on p "2057206" at bounding box center [329, 119] width 190 height 17
copy p "2057206"
click at [360, 489] on div "**********" at bounding box center [886, 383] width 1325 height 393
click at [255, 62] on button "Back" at bounding box center [256, 61] width 76 height 15
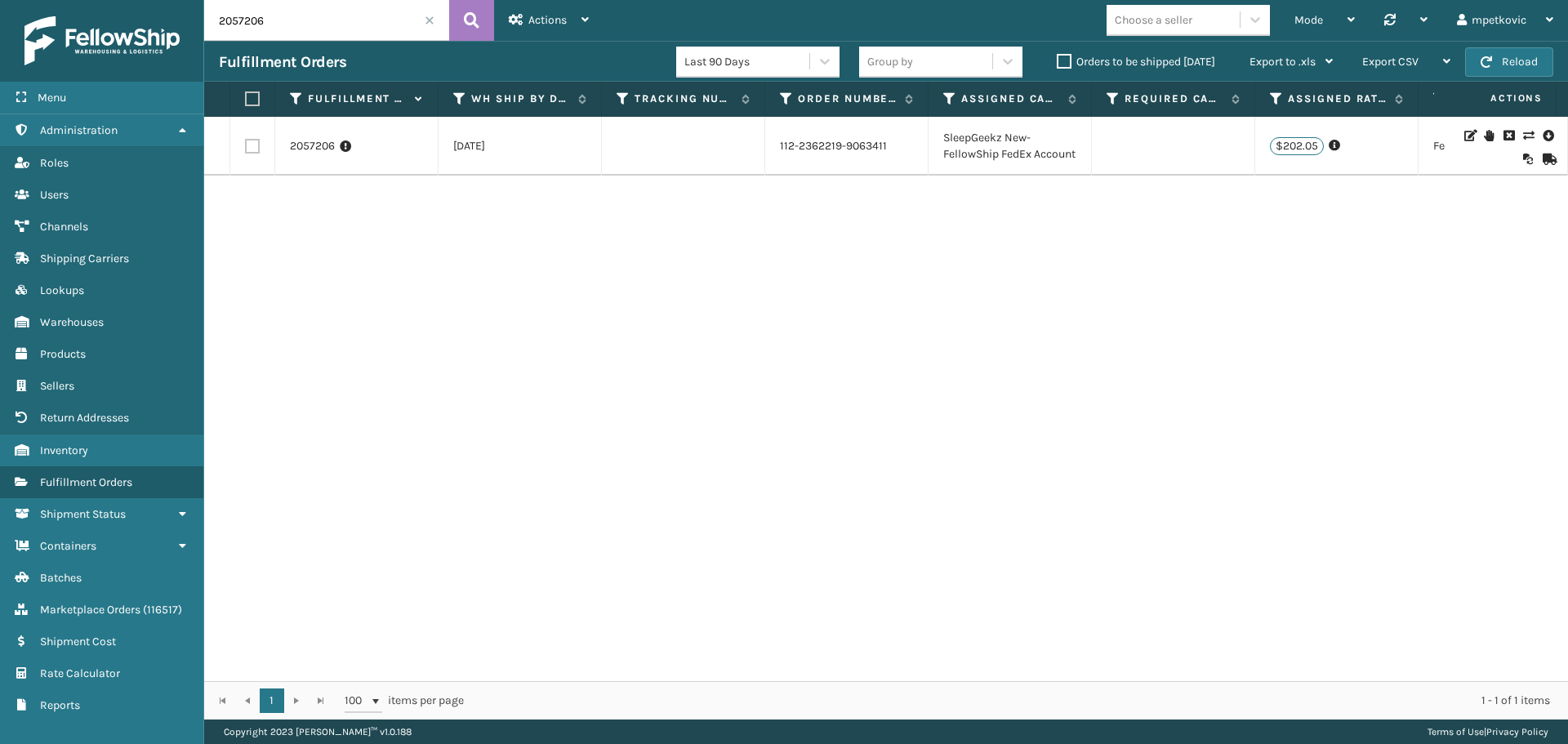
click at [494, 300] on div "2057206 [DATE] 112-2362219-9063411 SleepGeekz New-FellowShip FedEx Account $202…" at bounding box center [886, 399] width 1364 height 565
click at [483, 232] on div "2057206 [DATE] 112-2362219-9063411 SleepGeekz New-FellowShip FedEx Account $202…" at bounding box center [886, 399] width 1364 height 565
click at [408, 255] on div "2057206 [DATE] 112-2362219-9063411 SleepGeekz New-FellowShip FedEx Account $202…" at bounding box center [886, 399] width 1364 height 565
drag, startPoint x: 293, startPoint y: 28, endPoint x: 211, endPoint y: 27, distance: 82.0
click at [211, 27] on input "2057206" at bounding box center [326, 20] width 245 height 41
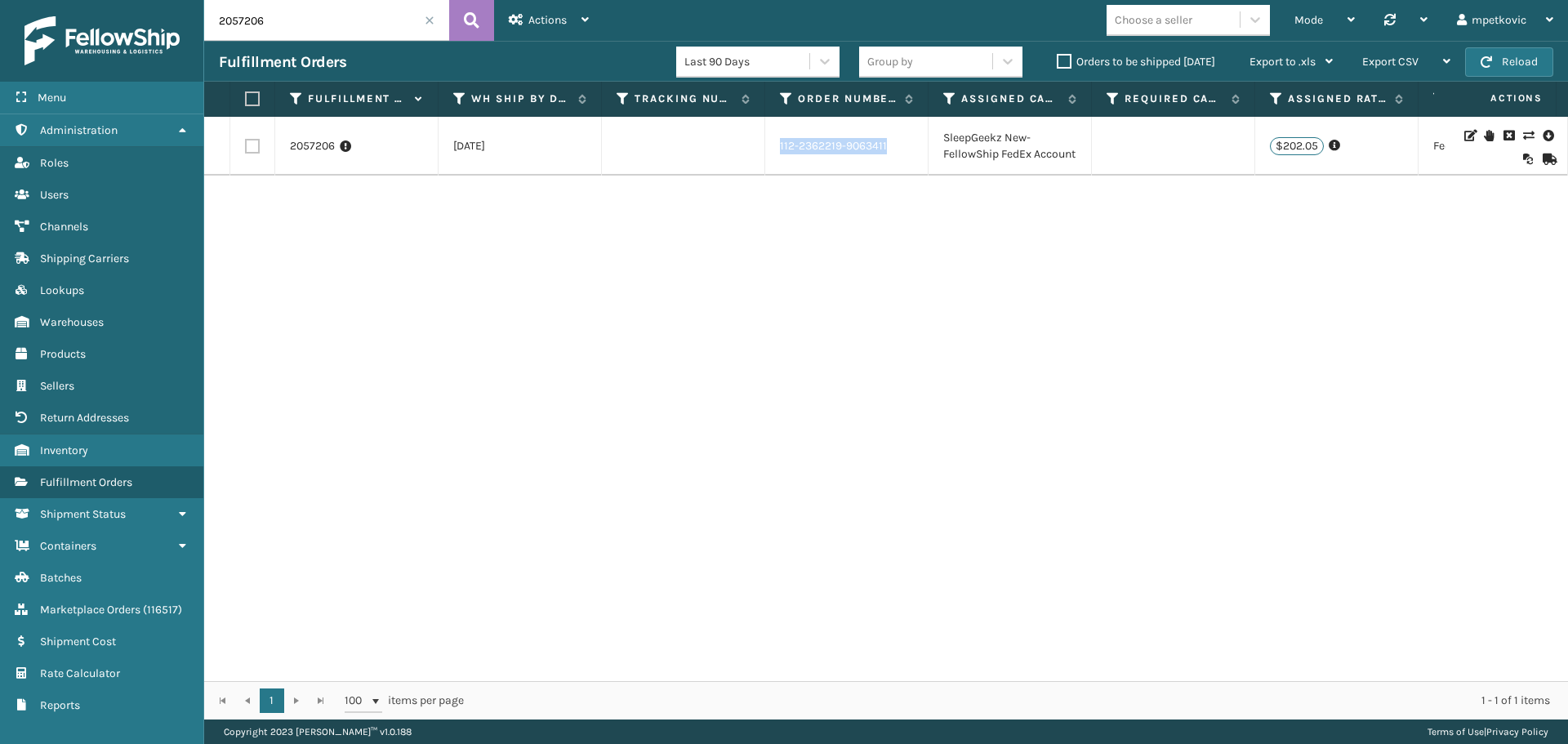
drag, startPoint x: 881, startPoint y: 156, endPoint x: 780, endPoint y: 144, distance: 101.7
click at [780, 144] on td "112-2362219-9063411" at bounding box center [846, 146] width 163 height 59
copy link "112-2362219-9063411"
click at [548, 250] on div "2057206 [DATE] 112-2362219-9063411 SleepGeekz New-FellowShip FedEx Account $202…" at bounding box center [886, 399] width 1364 height 565
click at [668, 220] on div "2057206 [DATE] 112-2362219-9063411 SleepGeekz New-FellowShip FedEx Account $202…" at bounding box center [886, 399] width 1364 height 565
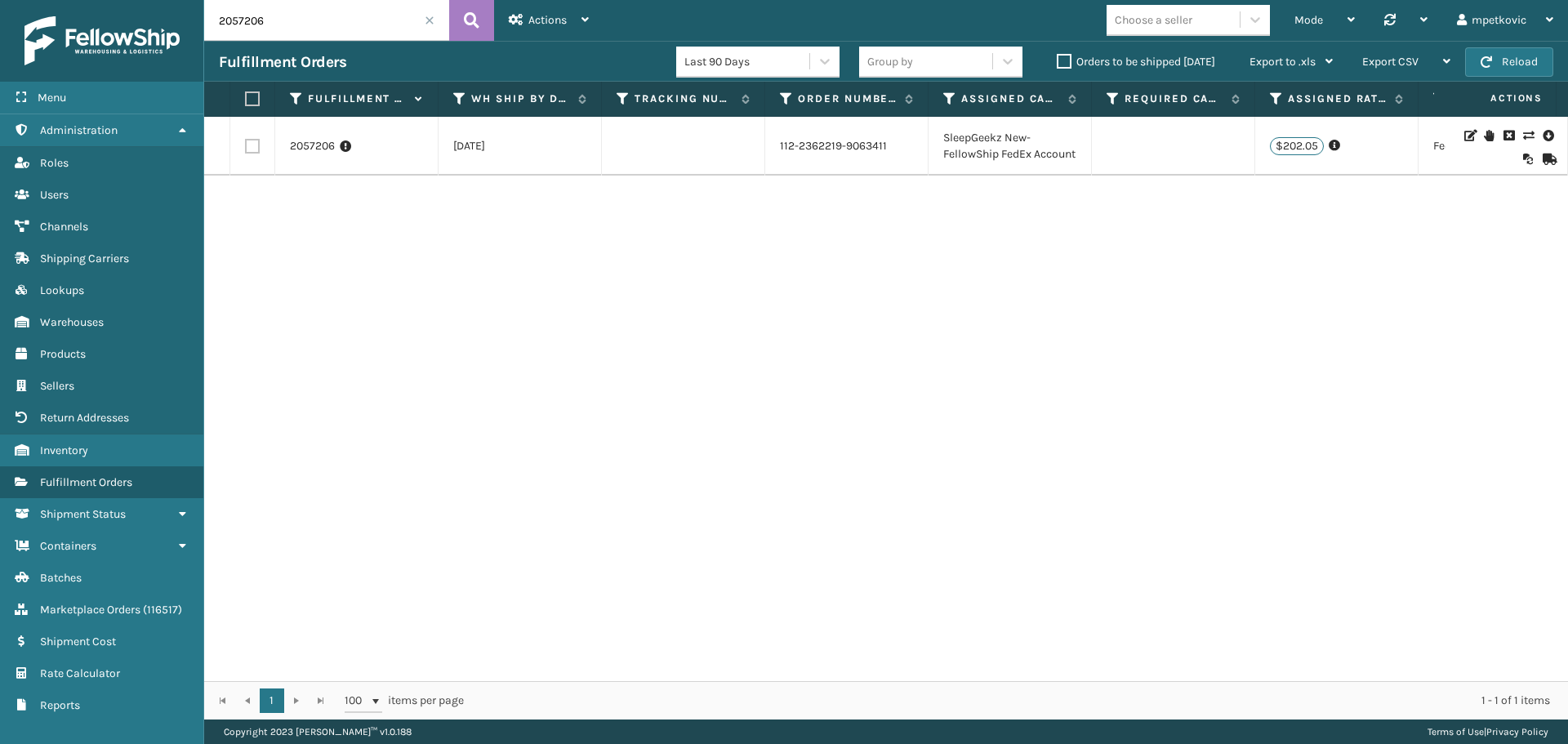
click at [677, 215] on div "2057206 [DATE] 112-2362219-9063411 SleepGeekz New-FellowShip FedEx Account $202…" at bounding box center [886, 399] width 1364 height 565
click at [1523, 141] on icon at bounding box center [1528, 136] width 10 height 12
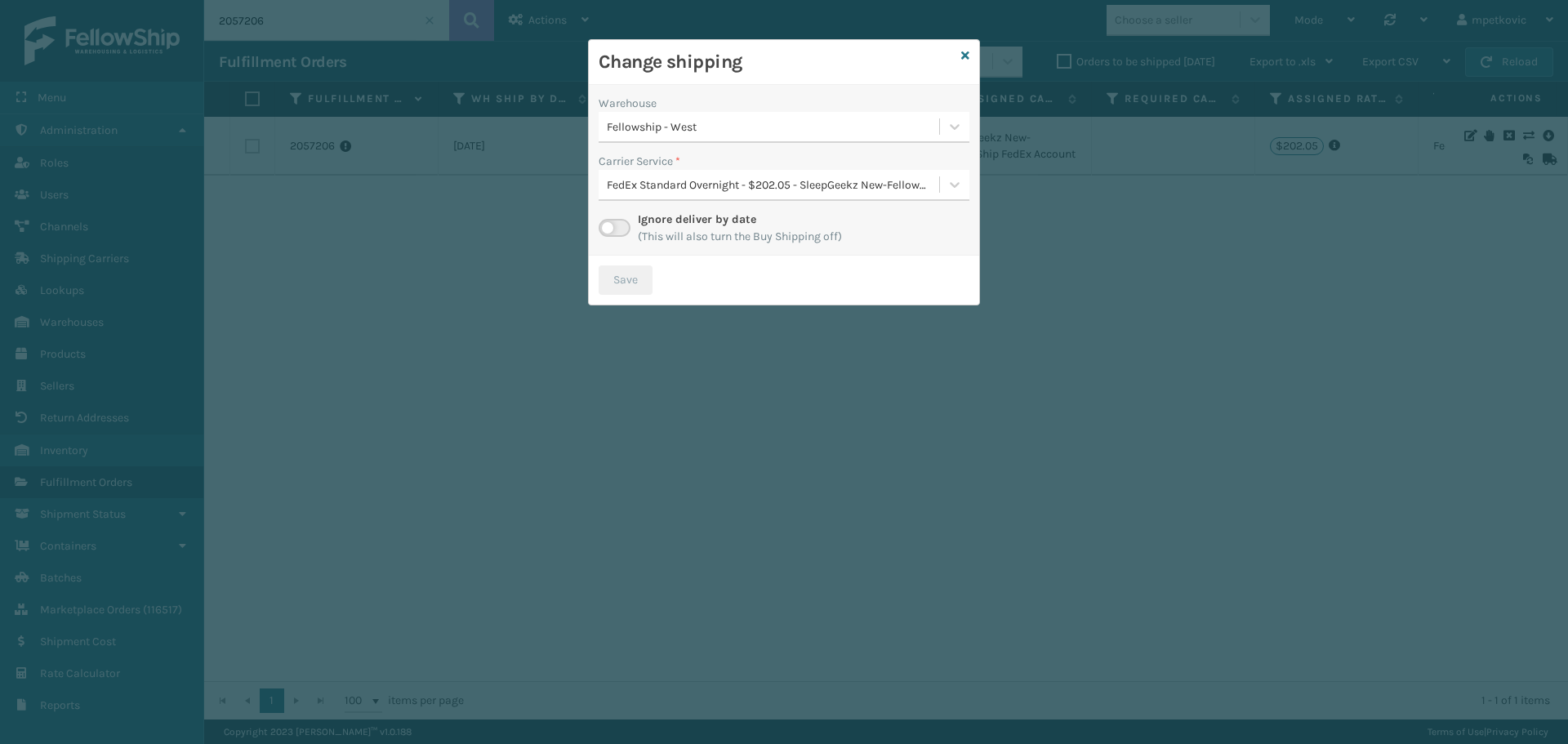
click at [775, 118] on div "Fellowship - West" at bounding box center [773, 127] width 334 height 17
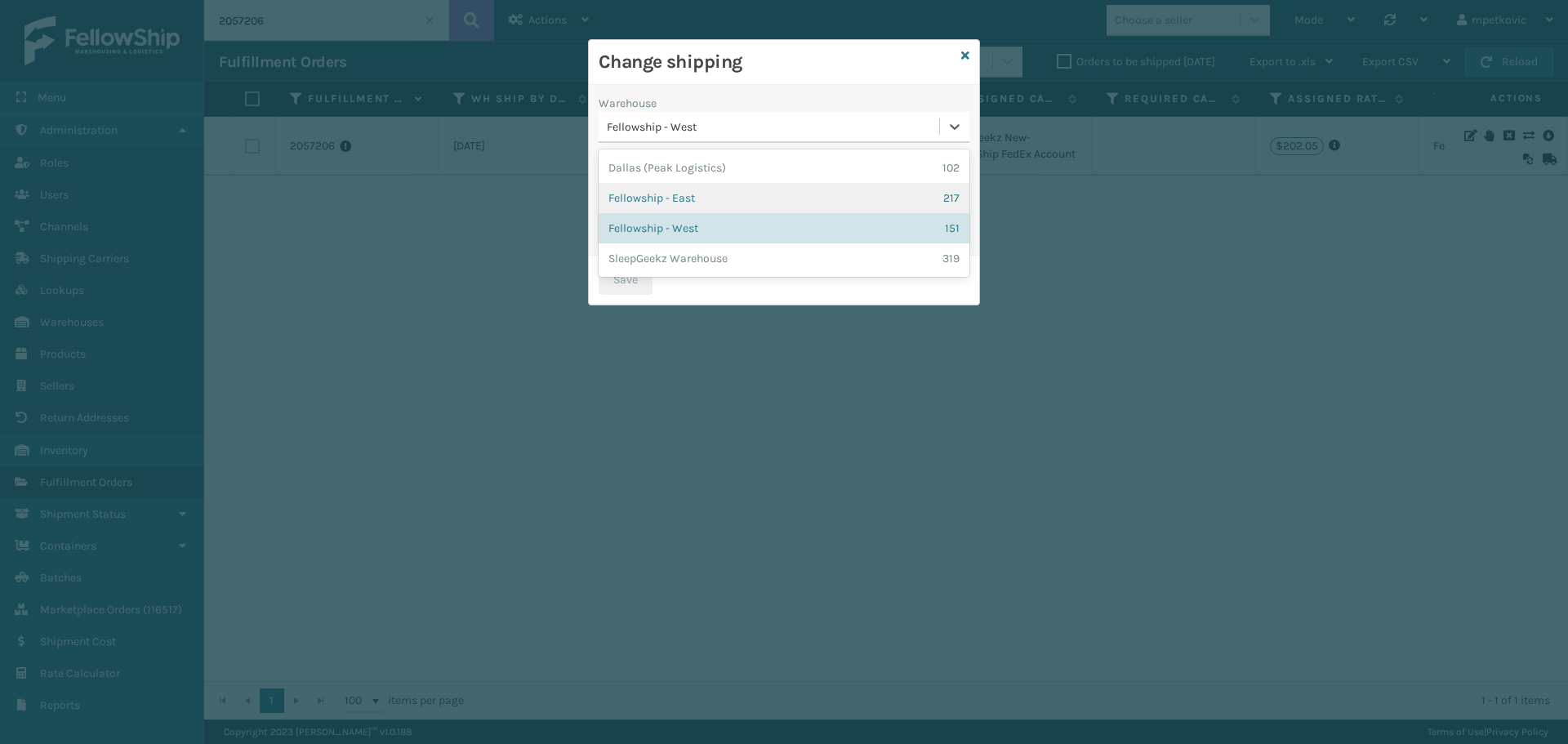
click at [764, 192] on div "Fellowship - East 217" at bounding box center [783, 198] width 371 height 30
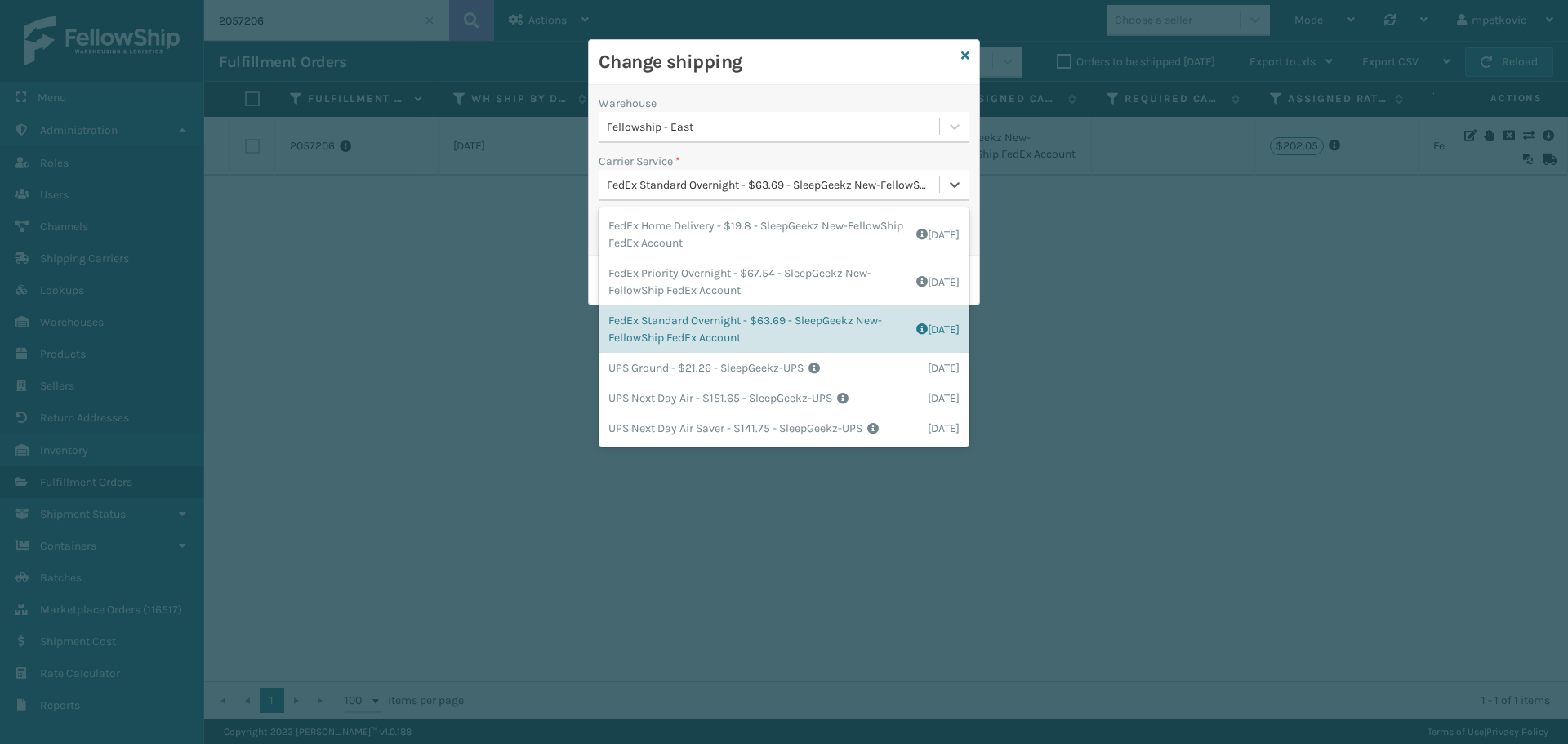
click at [784, 193] on div "FedEx Standard Overnight - $63.69 - SleepGeekz New-FellowShip FedEx Account" at bounding box center [773, 185] width 334 height 17
drag, startPoint x: 860, startPoint y: 65, endPoint x: 909, endPoint y: 66, distance: 49.0
click at [861, 65] on h3 "Change shipping" at bounding box center [776, 62] width 356 height 25
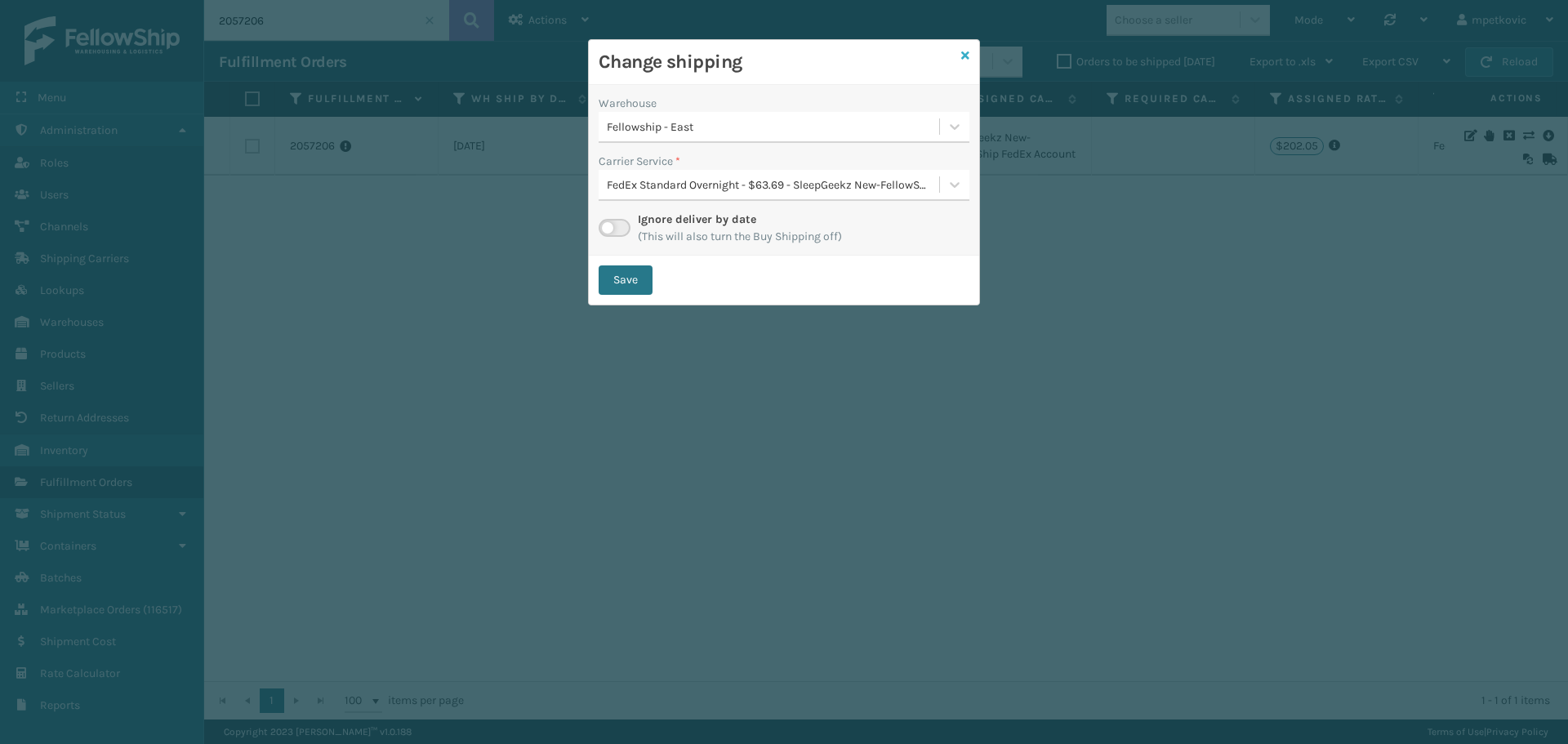
click at [964, 55] on icon at bounding box center [965, 56] width 8 height 12
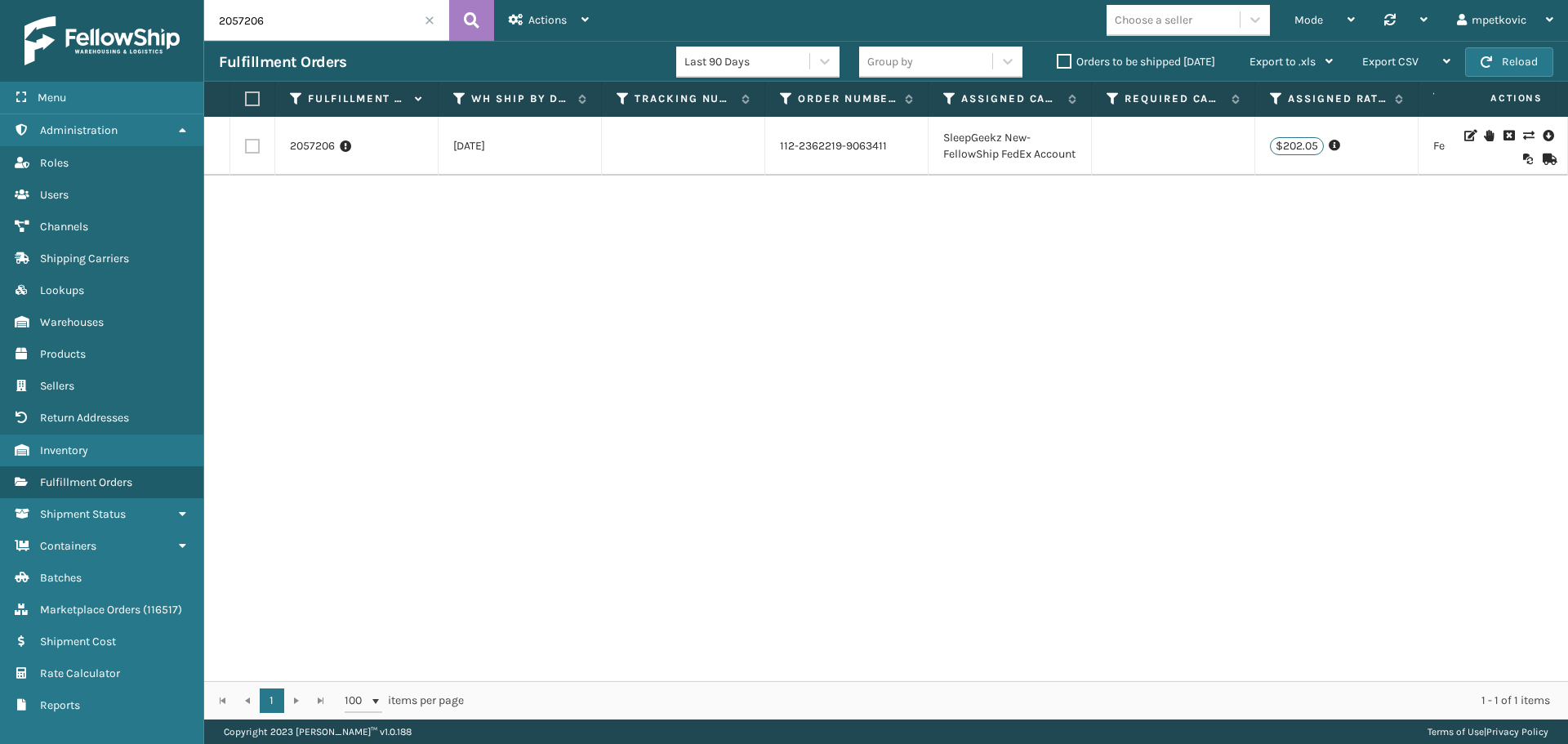
click at [518, 240] on div "2057206 [DATE] 112-2362219-9063411 SleepGeekz New-FellowShip FedEx Account $202…" at bounding box center [886, 399] width 1364 height 565
click at [311, 149] on link "2057206" at bounding box center [311, 147] width 45 height 16
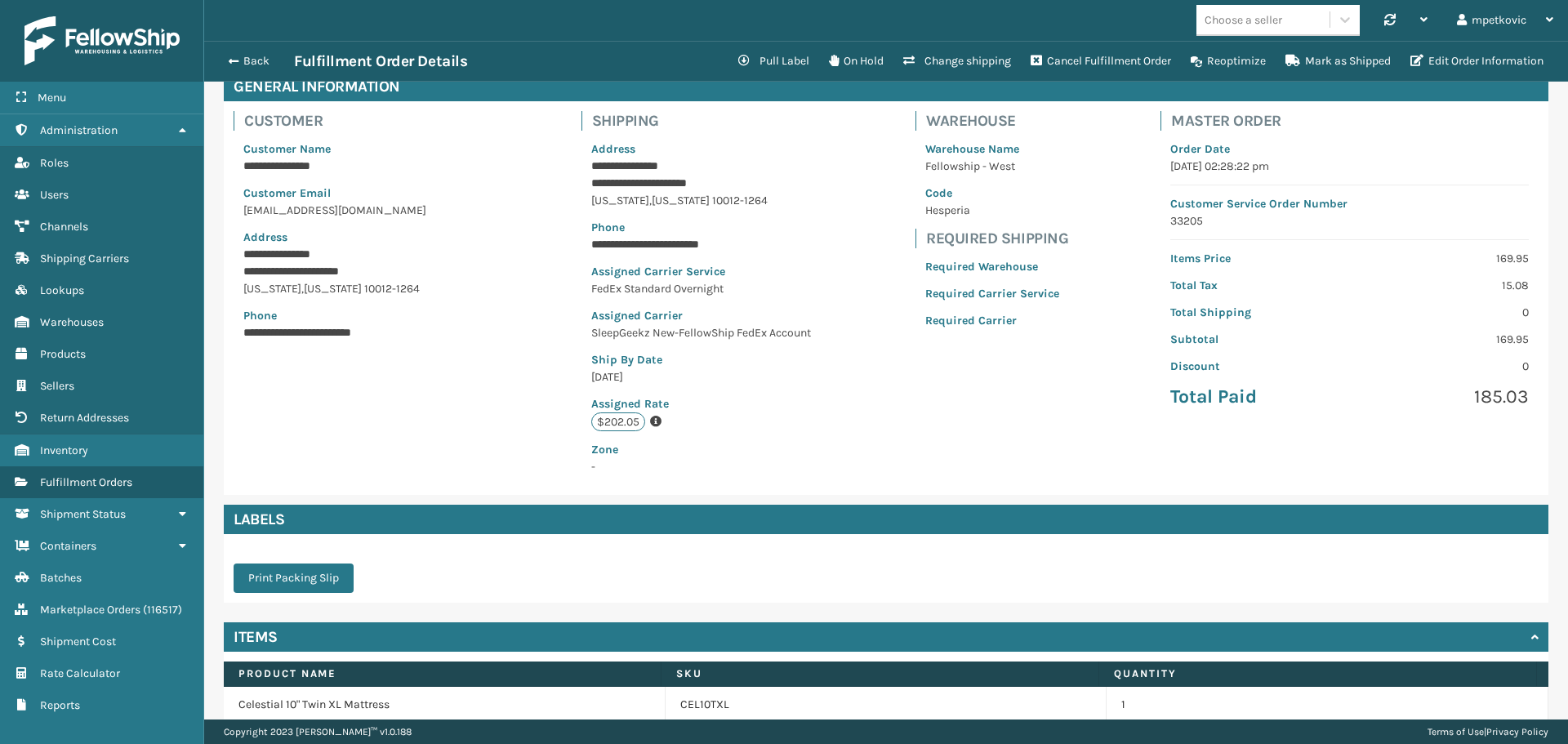
scroll to position [158, 0]
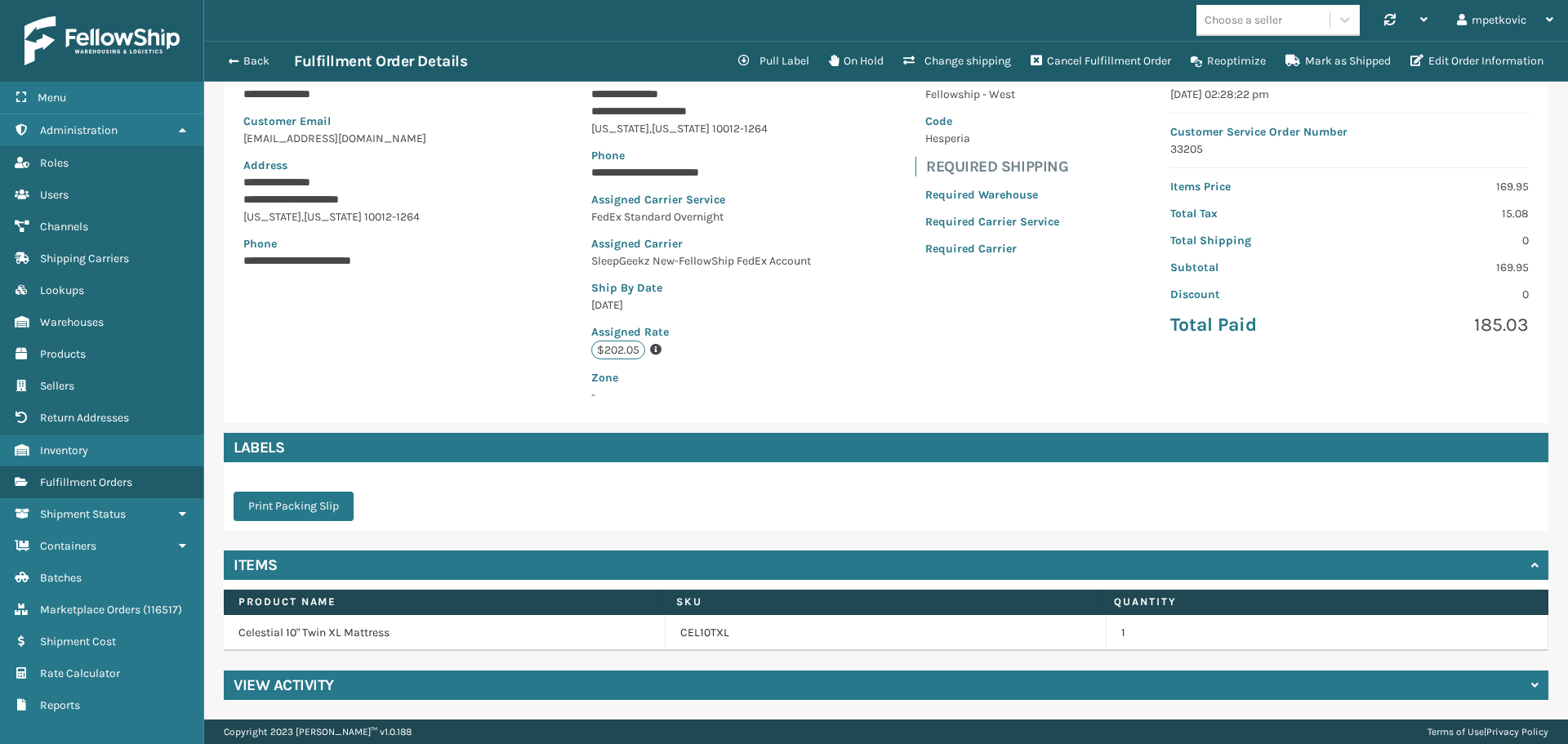
click at [414, 684] on div "View Activity" at bounding box center [886, 685] width 1325 height 29
click at [455, 332] on div "**********" at bounding box center [886, 226] width 1325 height 393
click at [459, 376] on div "**********" at bounding box center [886, 226] width 1325 height 393
click at [438, 340] on div "**********" at bounding box center [886, 226] width 1325 height 393
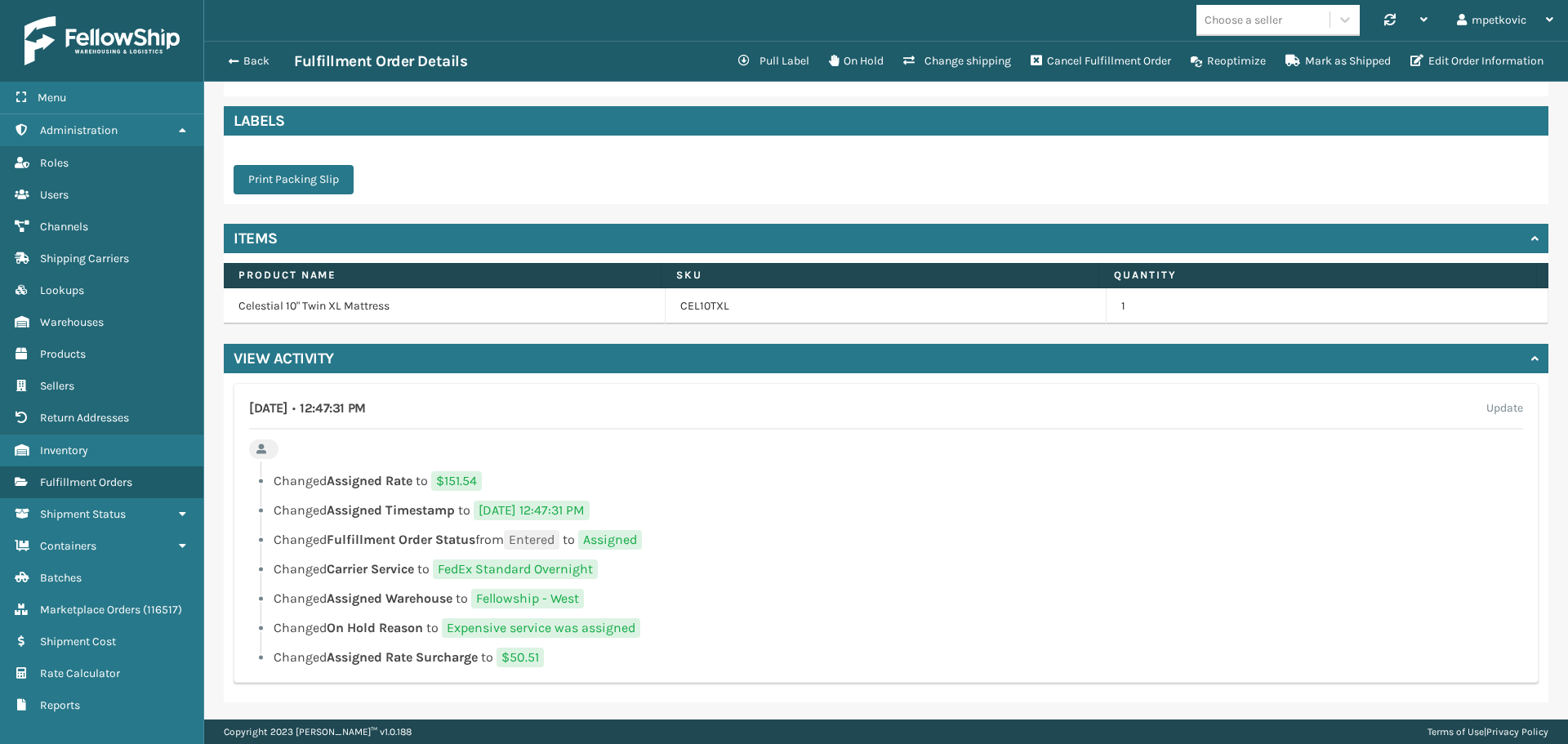
scroll to position [486, 0]
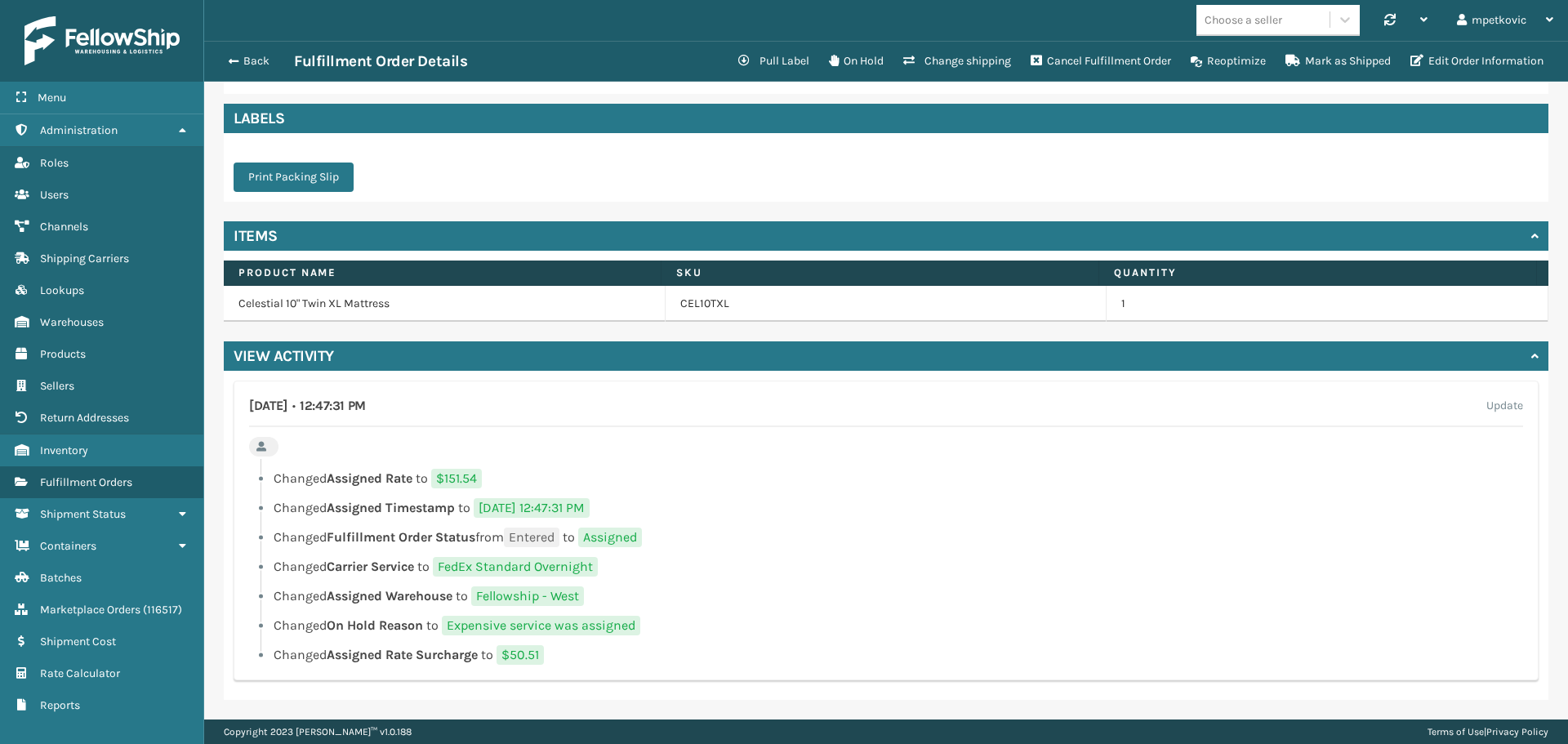
click at [714, 520] on ul "Changed Assigned Rate to $151.54 Changed Assigned Timestamp to [DATE] 12:47:31 …" at bounding box center [886, 566] width 1274 height 196
click at [718, 471] on li "Changed Assigned Rate to $151.54" at bounding box center [886, 479] width 1274 height 20
drag, startPoint x: 694, startPoint y: 454, endPoint x: 571, endPoint y: 454, distance: 123.0
click at [693, 454] on div "[DATE] • 12:47:31 PM Update Changed Assigned Rate to $151.54 Changed Assigned T…" at bounding box center [885, 530] width 1305 height 300
click at [459, 454] on div "[DATE] • 12:47:31 PM Update Changed Assigned Rate to $151.54 Changed Assigned T…" at bounding box center [885, 530] width 1305 height 300
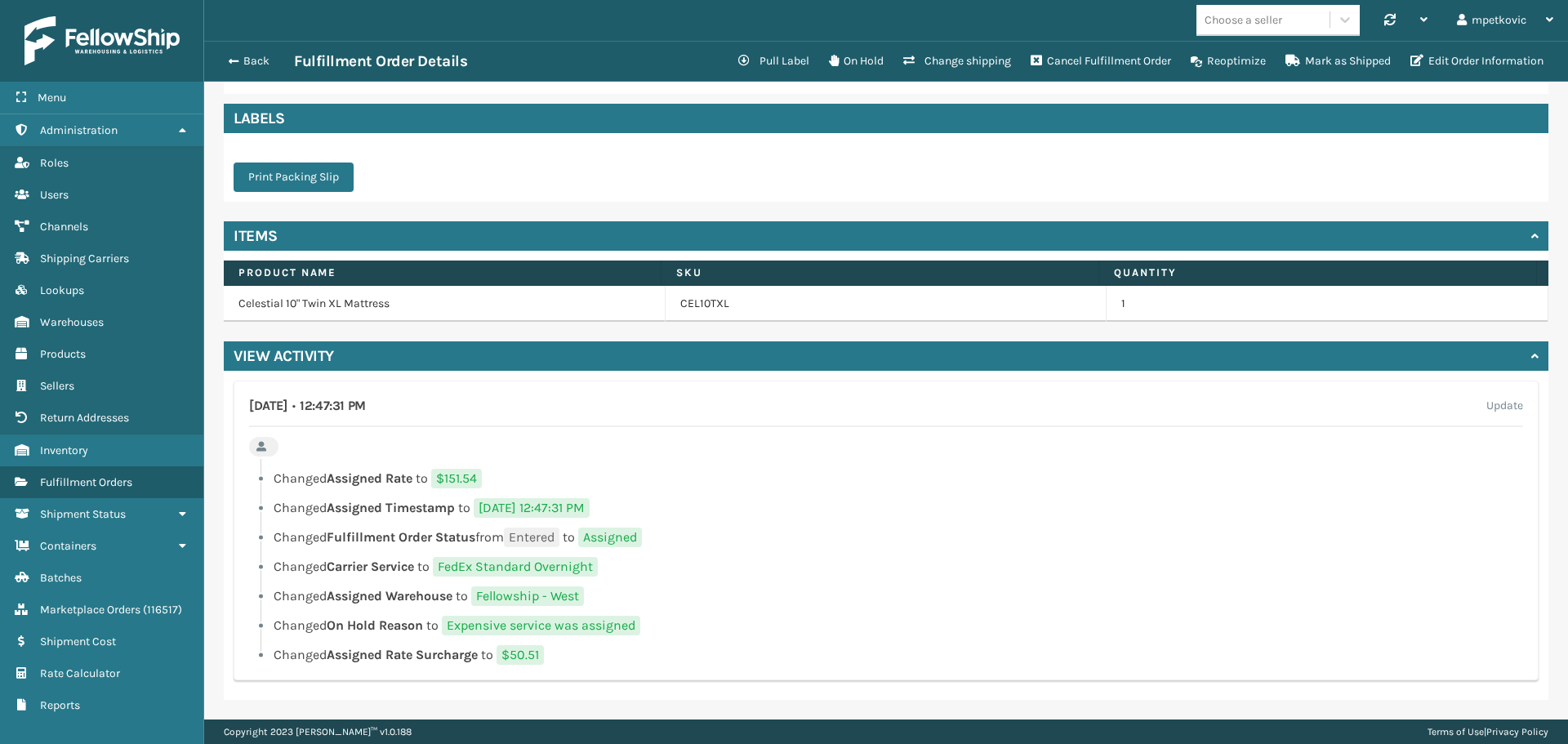
click at [394, 454] on div "[DATE] • 12:47:31 PM Update Changed Assigned Rate to $151.54 Changed Assigned T…" at bounding box center [885, 530] width 1305 height 300
click at [361, 454] on div "[DATE] • 12:47:31 PM Update Changed Assigned Rate to $151.54 Changed Assigned T…" at bounding box center [885, 530] width 1305 height 300
click at [358, 446] on div "[DATE] • 12:47:31 PM Update Changed Assigned Rate to $151.54 Changed Assigned T…" at bounding box center [885, 530] width 1305 height 300
click at [360, 440] on div "[DATE] • 12:47:31 PM Update Changed Assigned Rate to $151.54 Changed Assigned T…" at bounding box center [885, 530] width 1305 height 300
drag, startPoint x: 764, startPoint y: 476, endPoint x: 370, endPoint y: 460, distance: 394.3
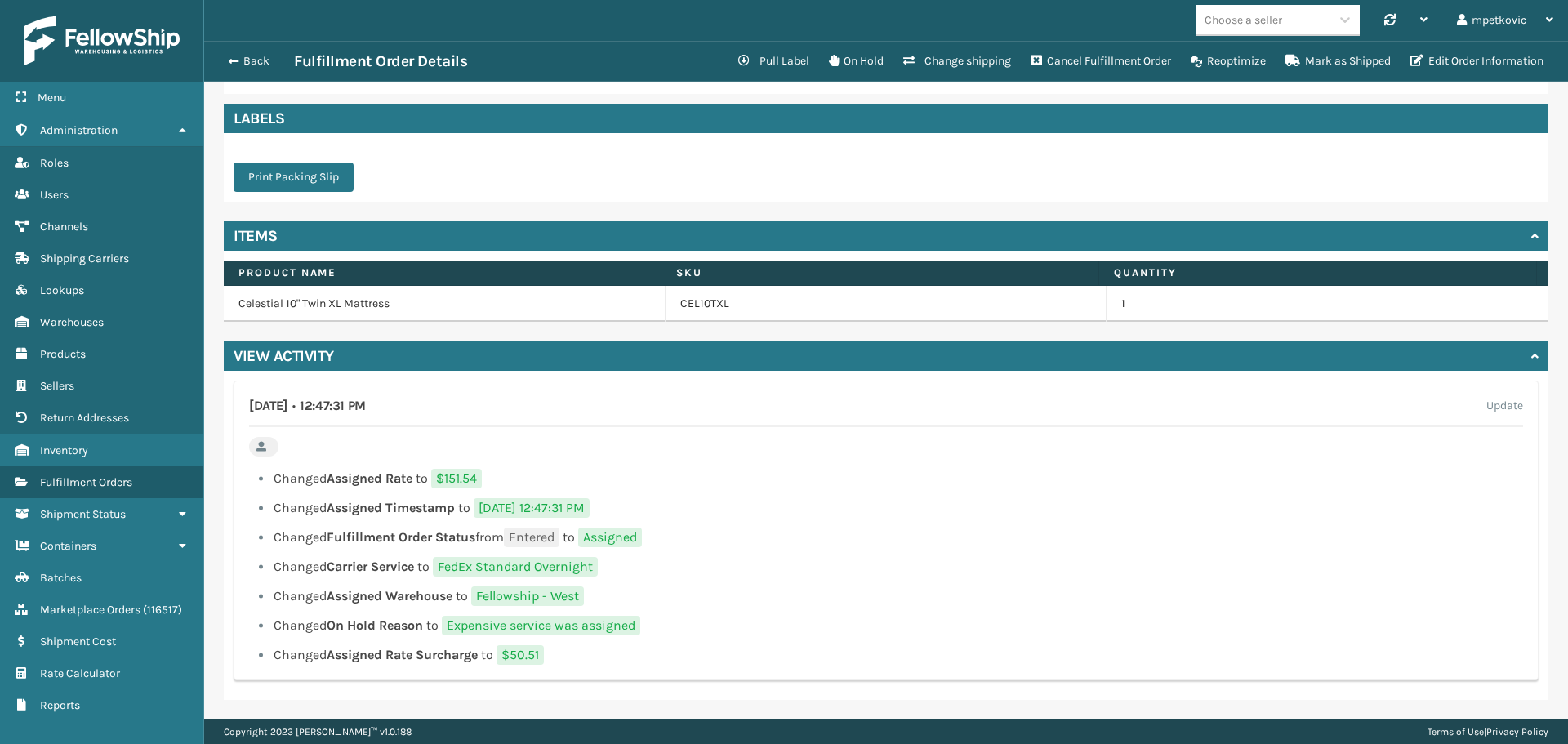
click at [765, 475] on li "Changed Assigned Rate to $151.54" at bounding box center [886, 479] width 1274 height 20
click at [381, 451] on div "[DATE] • 12:47:31 PM Update Changed Assigned Rate to $151.54 Changed Assigned T…" at bounding box center [885, 530] width 1305 height 300
click at [359, 451] on div "[DATE] • 12:47:31 PM Update Changed Assigned Rate to $151.54 Changed Assigned T…" at bounding box center [885, 530] width 1305 height 300
click at [365, 455] on div "[DATE] • 12:47:31 PM Update Changed Assigned Rate to $151.54 Changed Assigned T…" at bounding box center [885, 530] width 1305 height 300
